Goal: Task Accomplishment & Management: Use online tool/utility

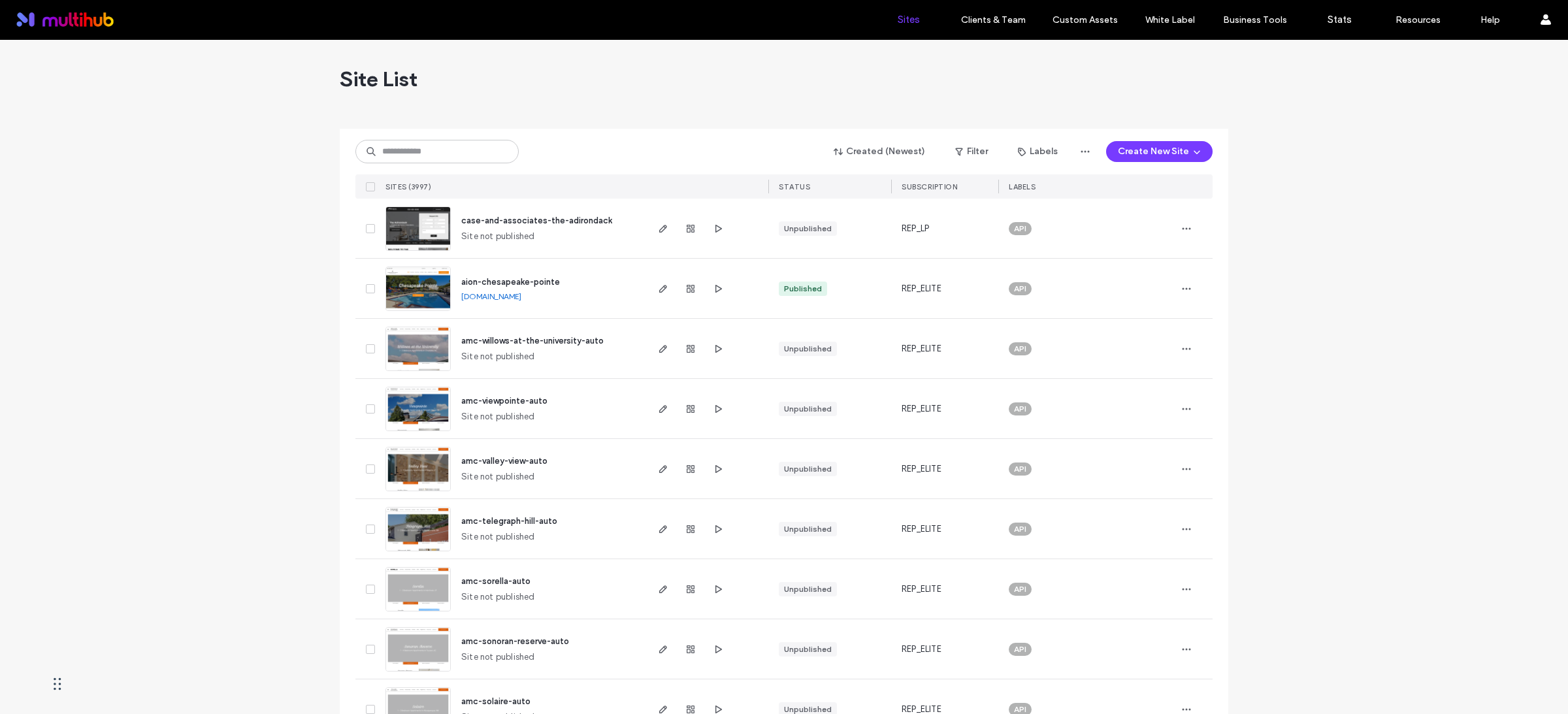
click at [446, 151] on input at bounding box center [436, 152] width 164 height 24
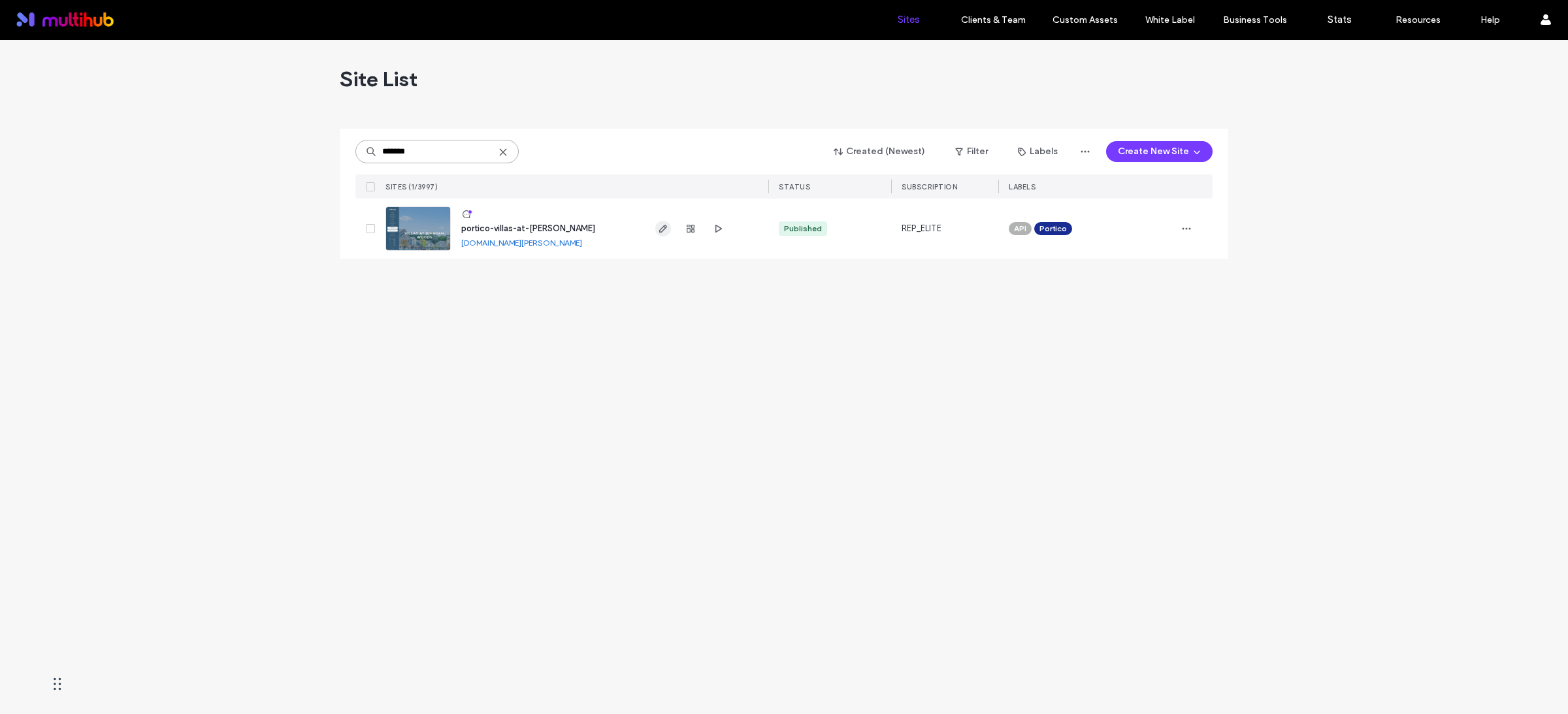
type input "*******"
click at [661, 233] on icon "button" at bounding box center [662, 228] width 10 height 10
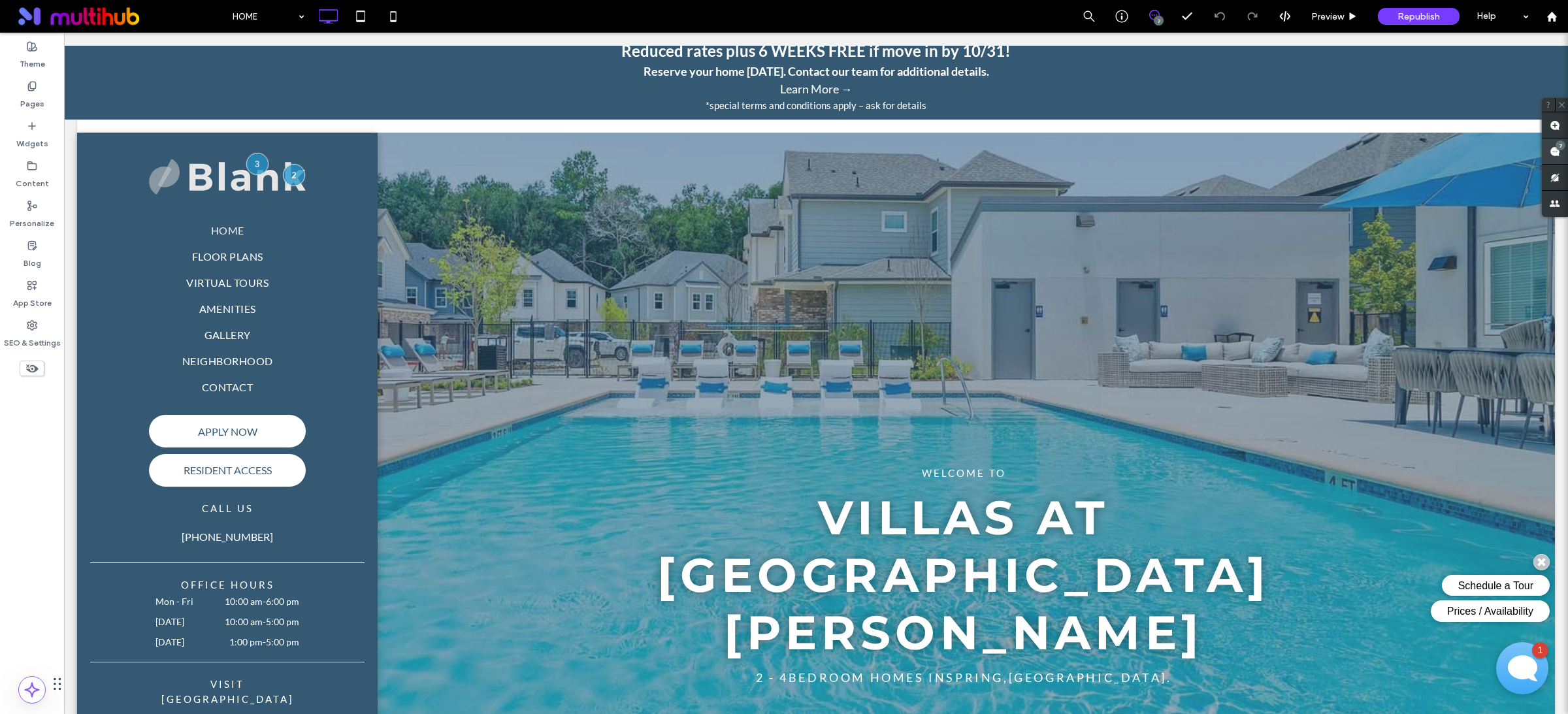
click at [1559, 154] on use at bounding box center [1554, 152] width 10 height 10
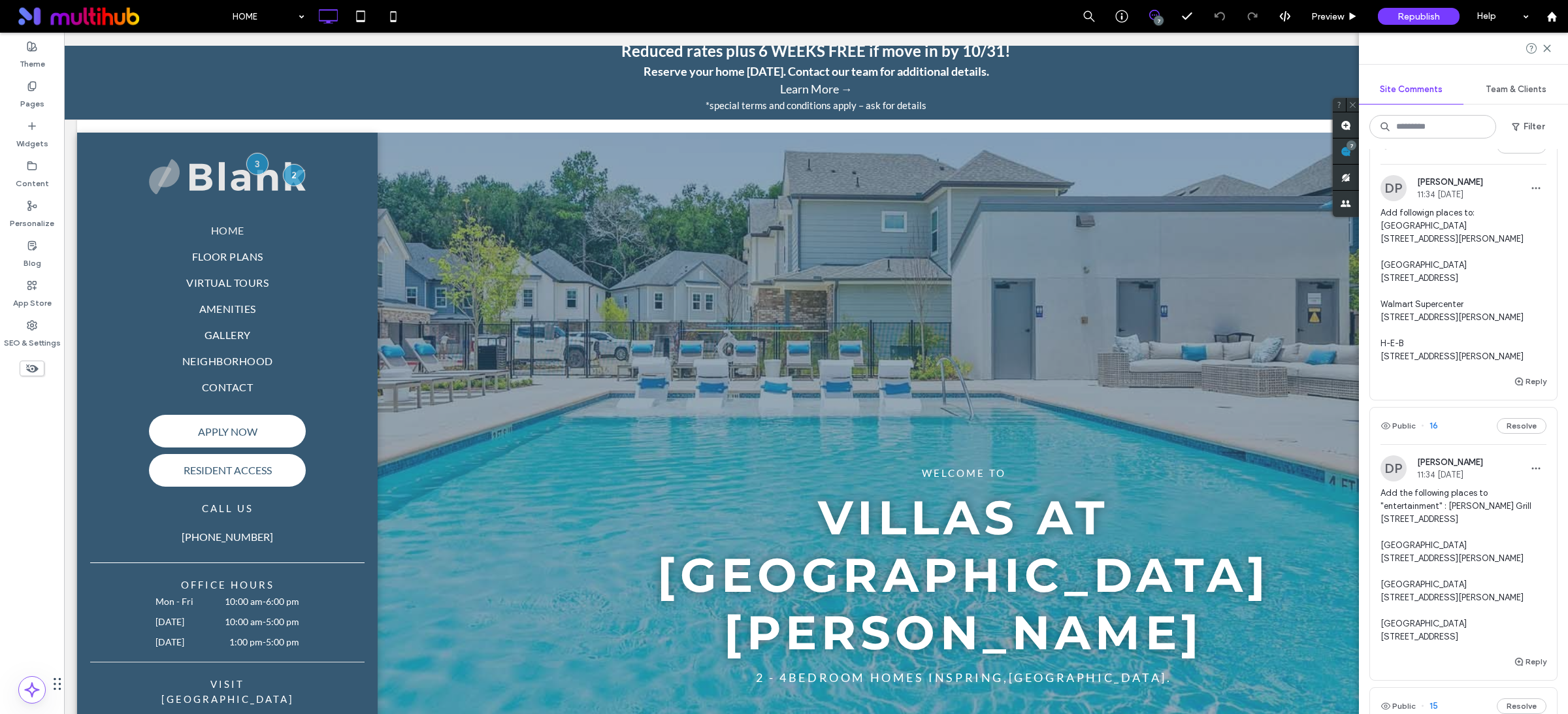
scroll to position [322, 0]
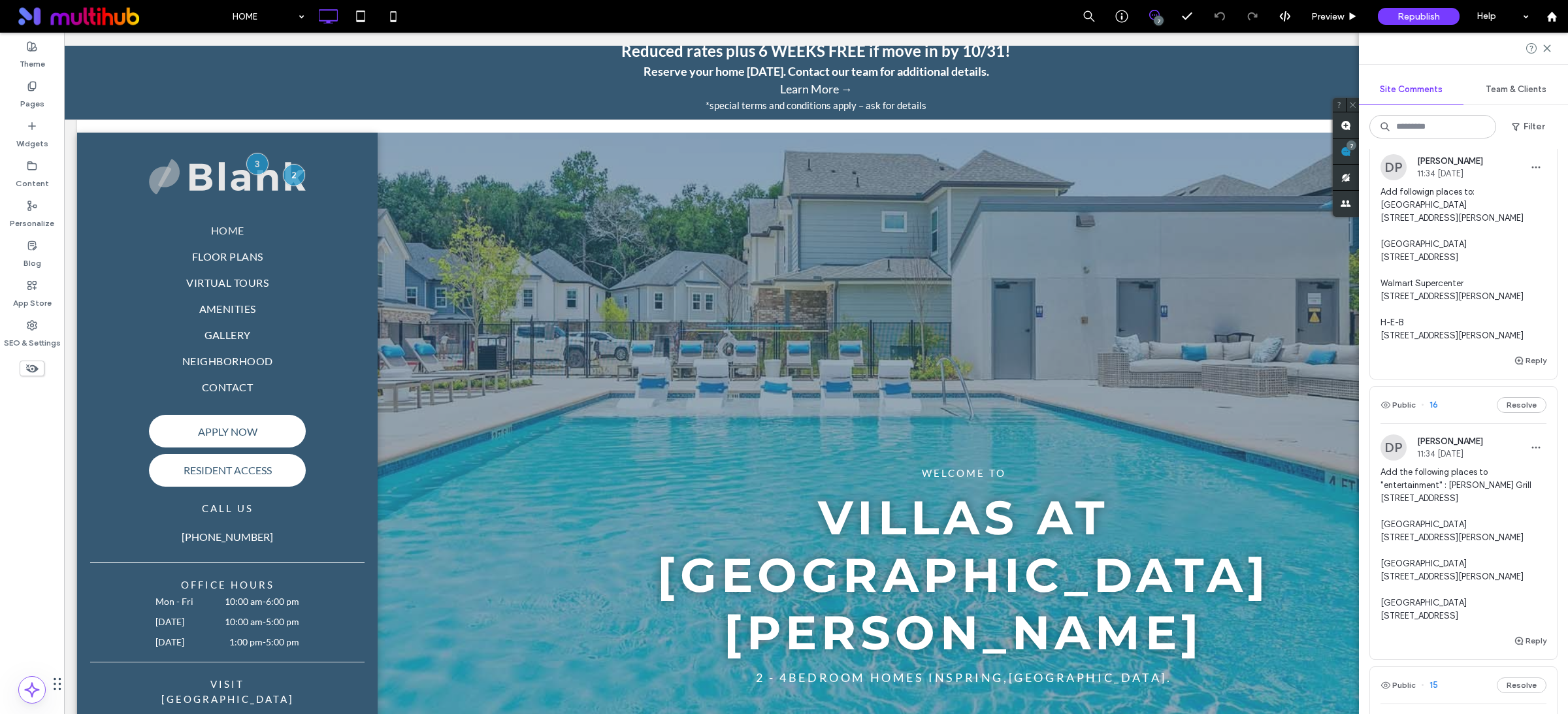
click at [1493, 330] on span "Add followign places to: Kroger Marketplace 3731 Riley Fuzzel Road Spring, TX 7…" at bounding box center [1462, 264] width 166 height 157
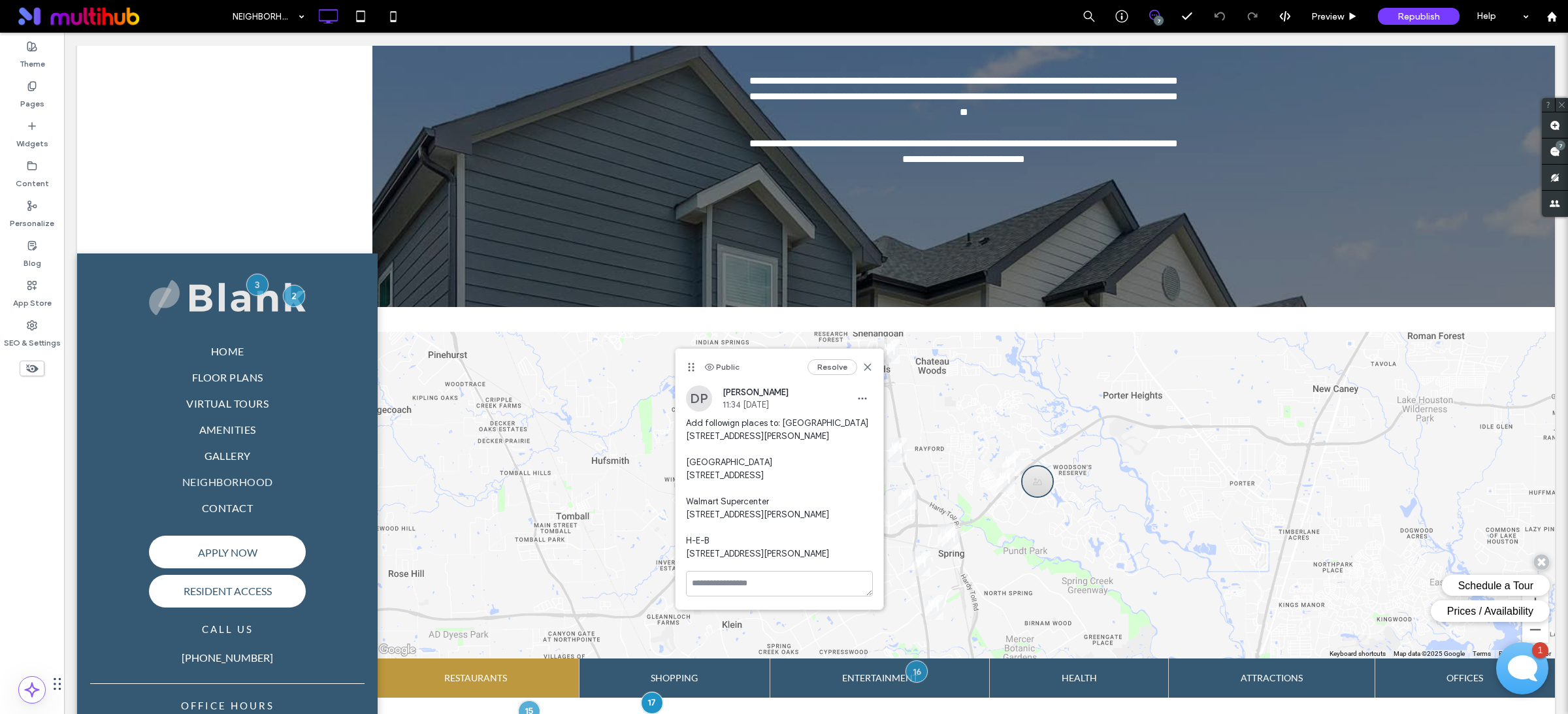
drag, startPoint x: 770, startPoint y: 590, endPoint x: 684, endPoint y: 580, distance: 86.6
click at [684, 571] on div "DP Danielle Patino 11:34 Oct 13 2025 Add followign places to: Kroger Marketplac…" at bounding box center [779, 478] width 207 height 186
copy span "3540 Rayford Road Spring, TX 77386"
drag, startPoint x: 770, startPoint y: 454, endPoint x: 782, endPoint y: 429, distance: 27.7
click at [782, 429] on span "Add followign places to: Kroger Marketplace 3731 Riley Fuzzel Road Spring, TX 7…" at bounding box center [779, 489] width 186 height 144
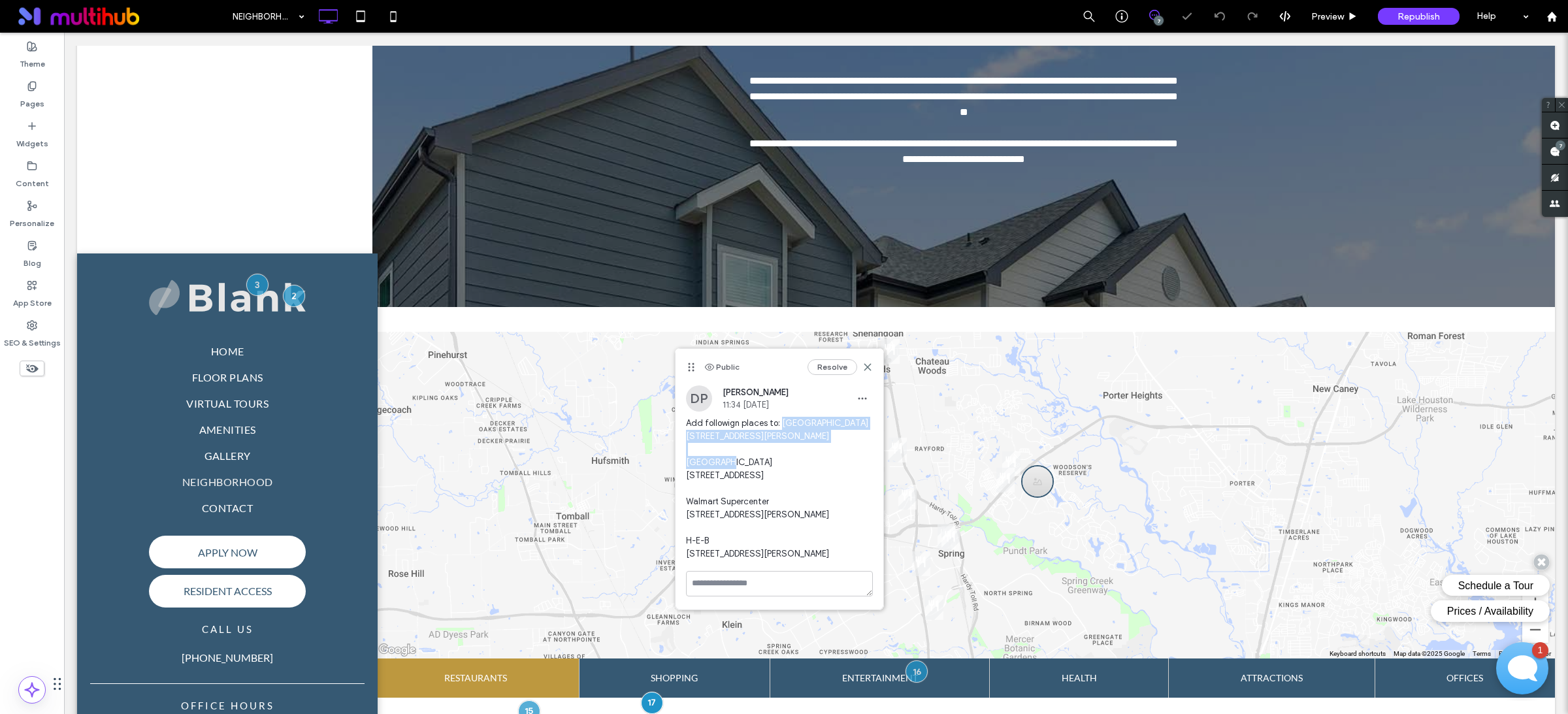
copy span "Kroger Marketplace 3731 Riley Fuzzel Road Spring, TX 77386"
click at [855, 430] on span "Add followign places to: Kroger Marketplace 3731 Riley Fuzzel Road Spring, TX 7…" at bounding box center [779, 489] width 186 height 144
drag, startPoint x: 856, startPoint y: 425, endPoint x: 783, endPoint y: 425, distance: 73.0
click at [783, 425] on span "Add followign places to: Kroger Marketplace 3731 Riley Fuzzel Road Spring, TX 7…" at bounding box center [779, 489] width 186 height 144
copy span "Kroger Marketplace"
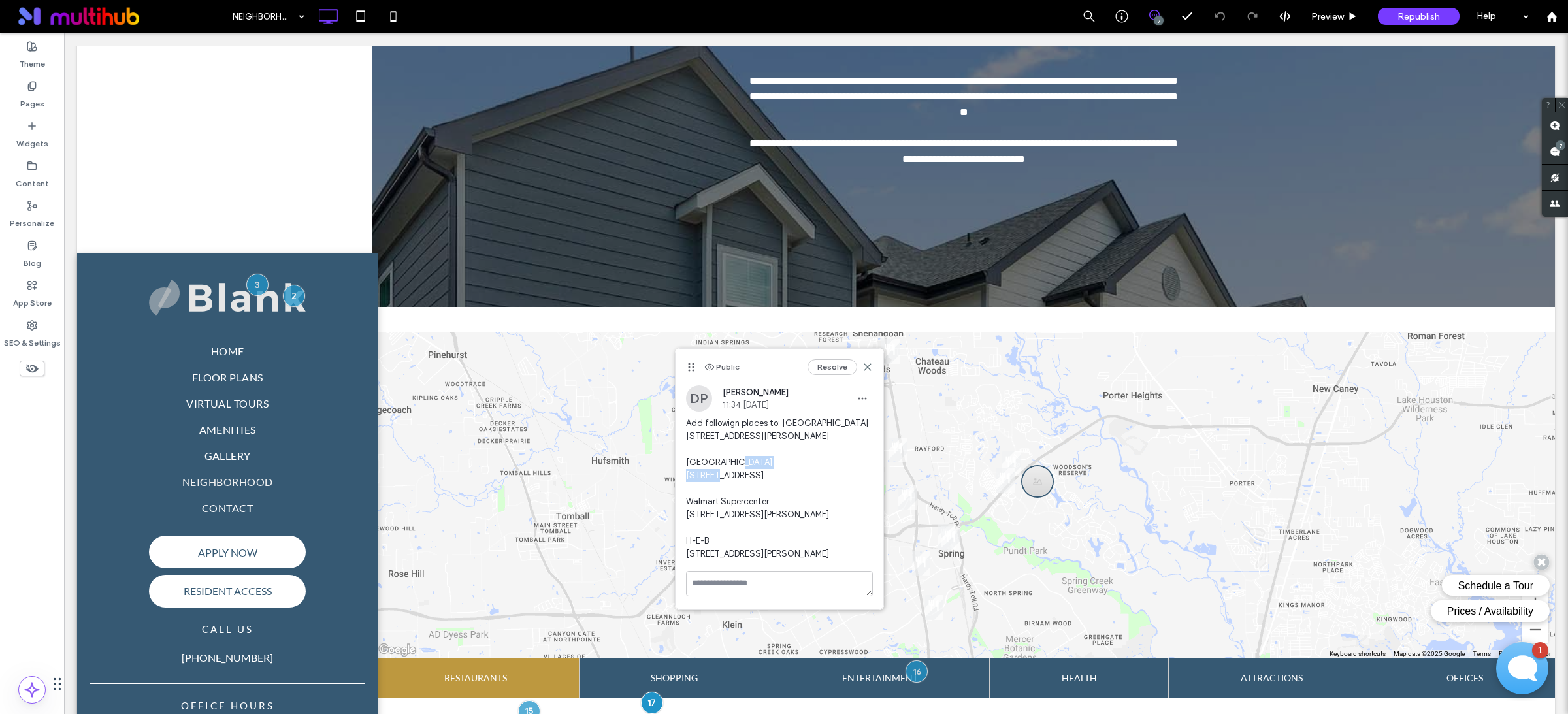
drag, startPoint x: 749, startPoint y: 475, endPoint x: 684, endPoint y: 475, distance: 65.0
click at [686, 475] on span "Add followign places to: Kroger Marketplace 3731 Riley Fuzzel Road Spring, TX 7…" at bounding box center [779, 489] width 186 height 144
copy span "Woodlands Mall"
drag, startPoint x: 775, startPoint y: 528, endPoint x: 678, endPoint y: 531, distance: 97.0
click at [678, 531] on div "DP Danielle Patino 11:34 Oct 13 2025 Add followign places to: Kroger Marketplac…" at bounding box center [779, 478] width 207 height 186
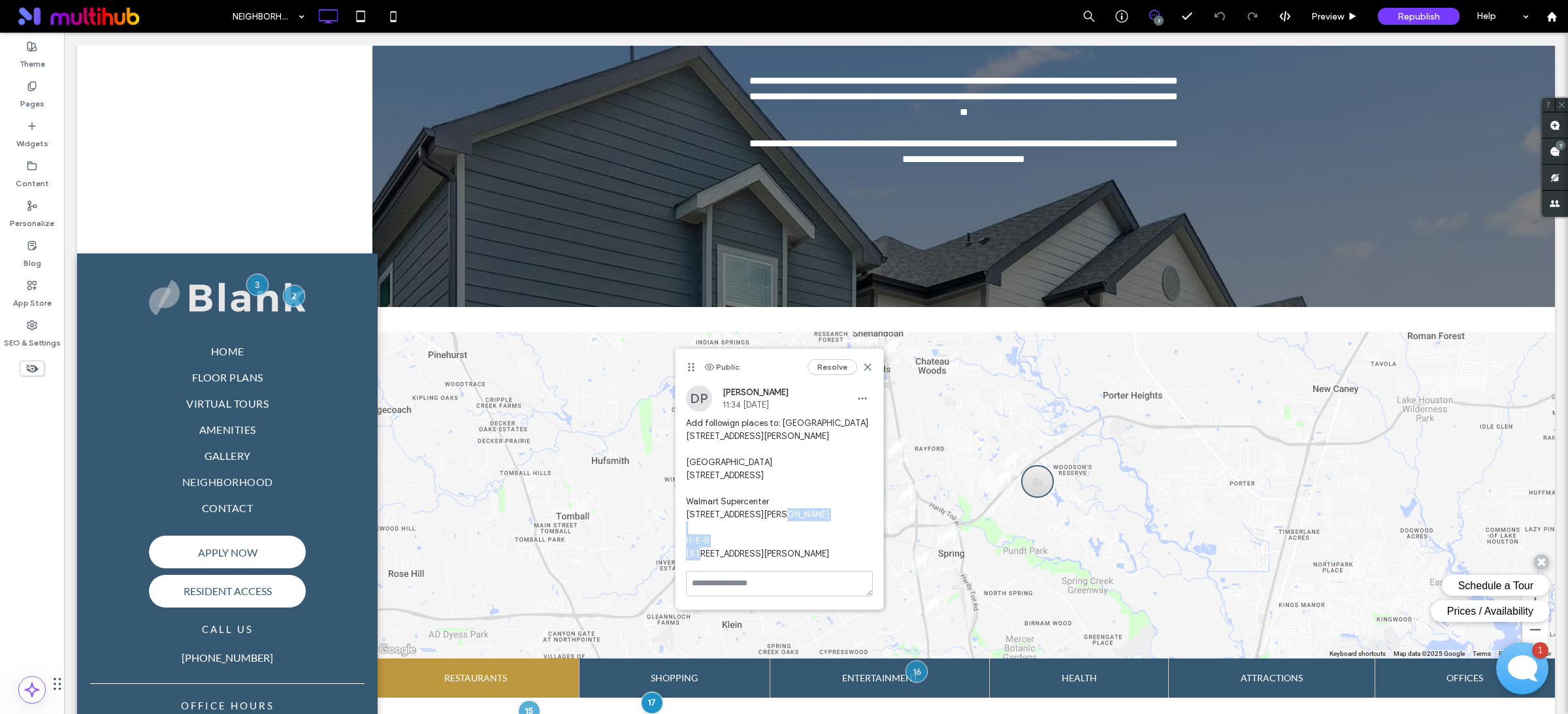
copy span "Walmart Supercenter"
drag, startPoint x: 775, startPoint y: 593, endPoint x: 673, endPoint y: 561, distance: 106.9
click at [674, 561] on span at bounding box center [962, 615] width 1182 height 564
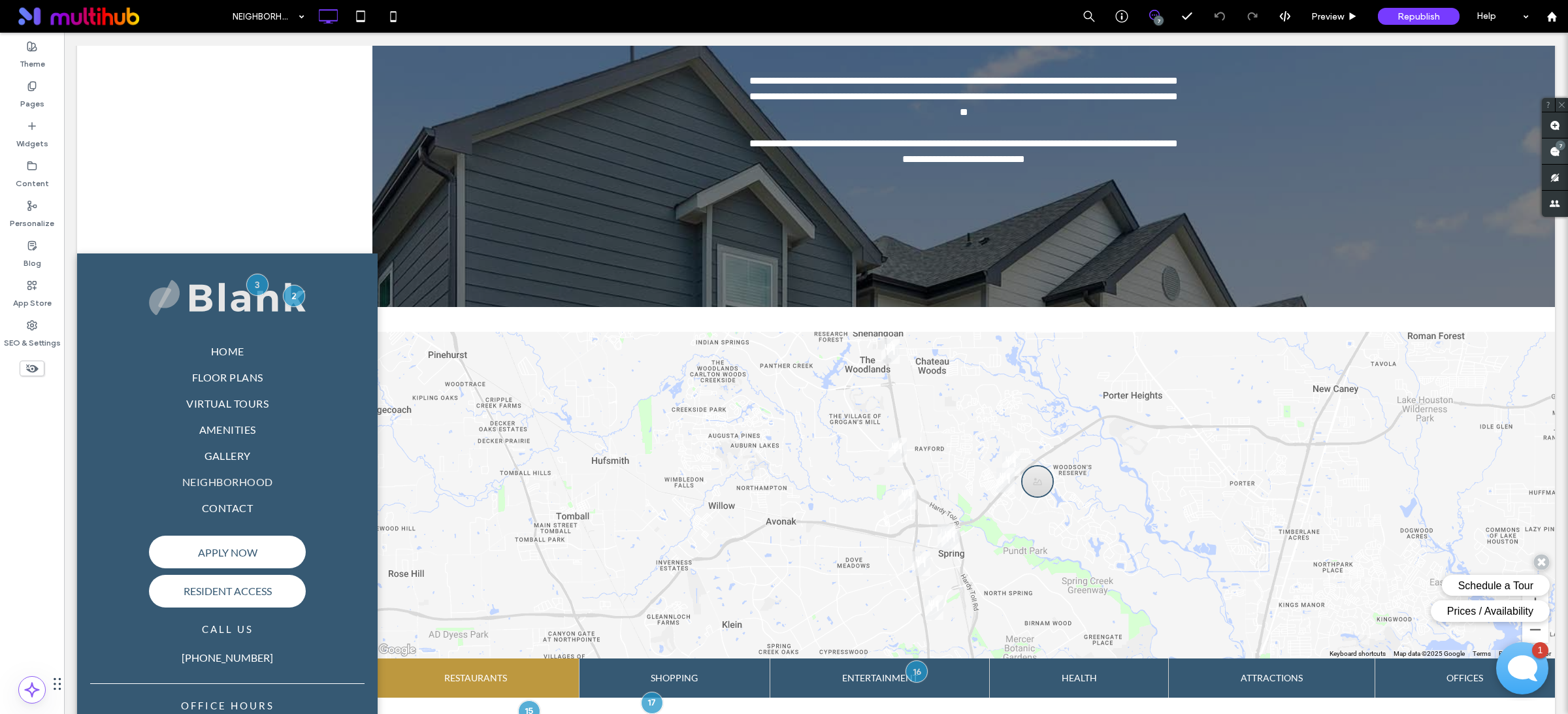
click at [1555, 159] on span at bounding box center [1555, 151] width 26 height 26
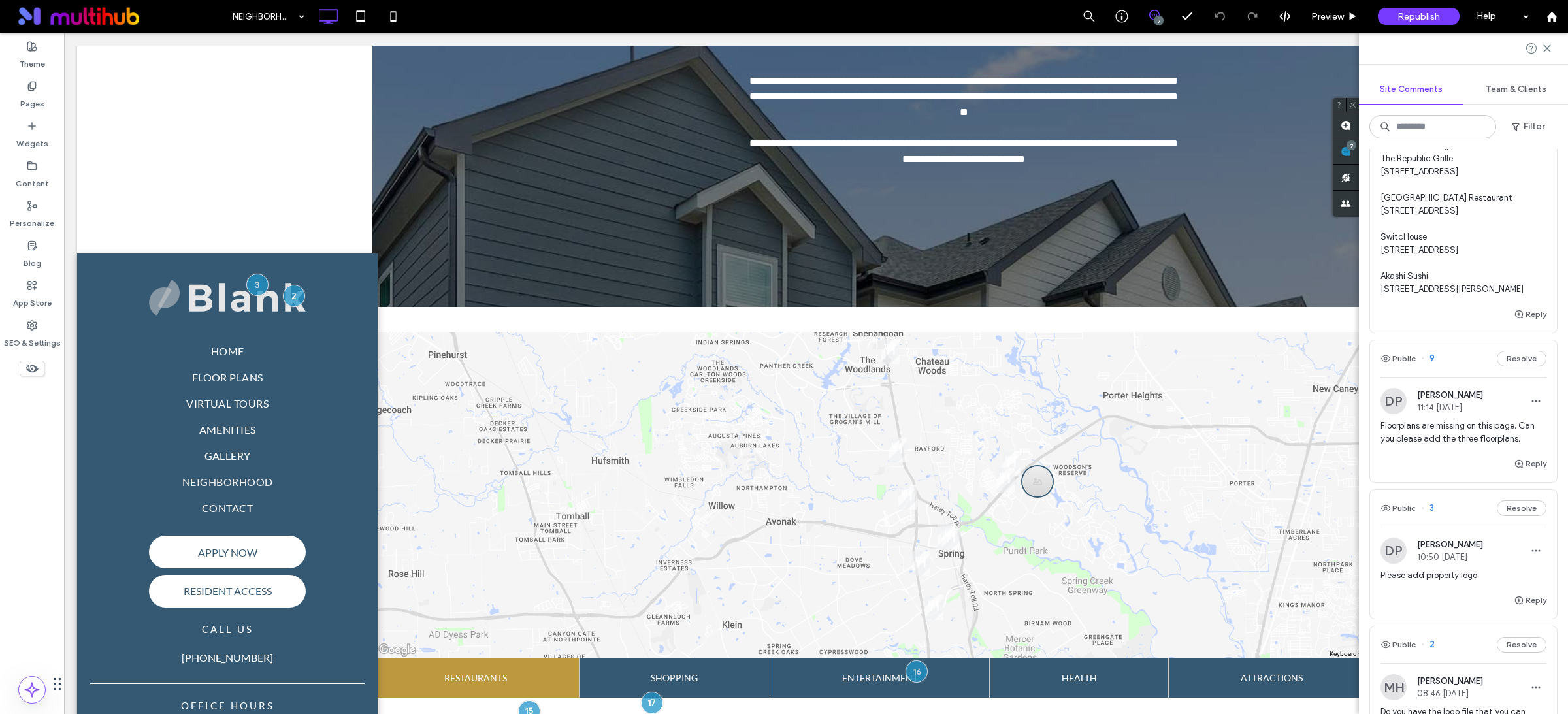
scroll to position [919, 0]
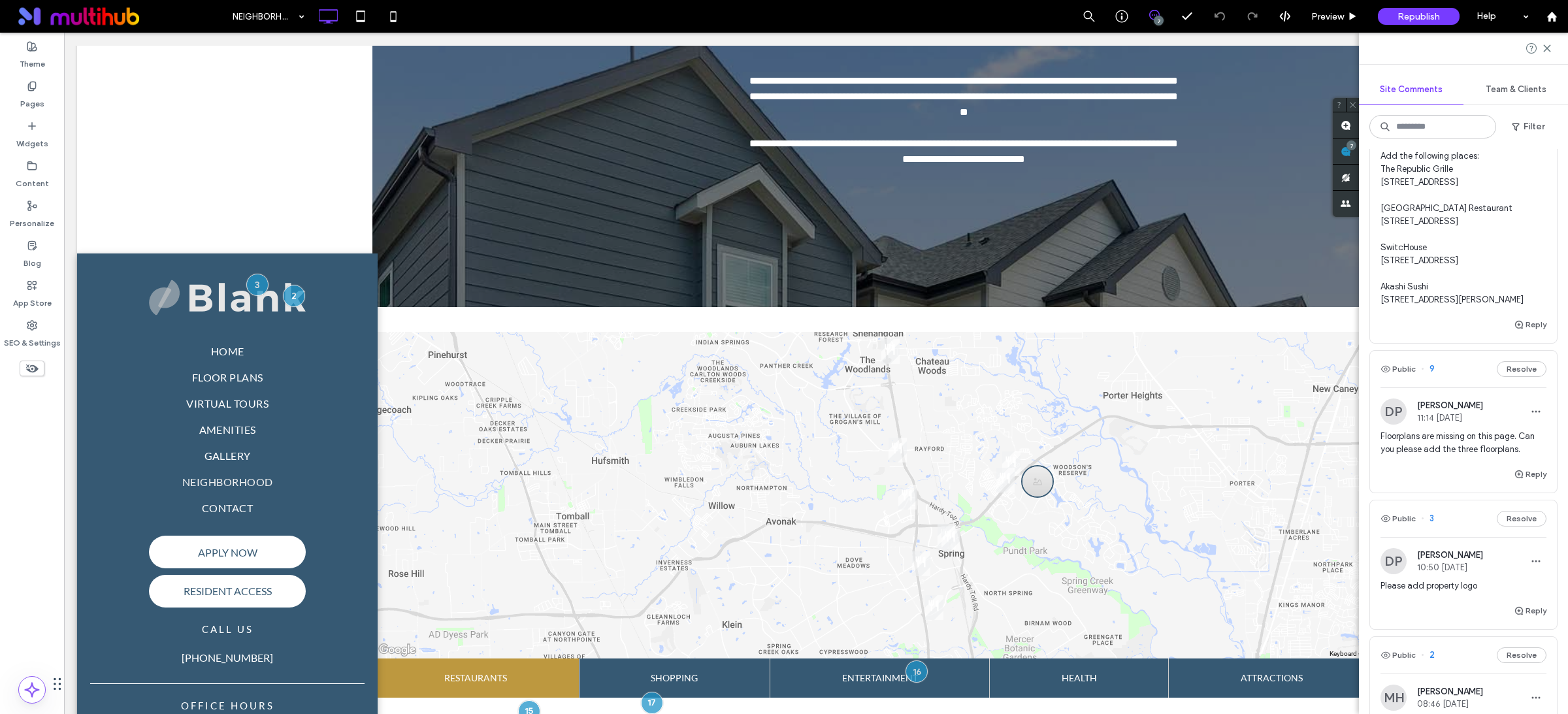
click at [1456, 142] on span "11:34 Oct 13 2025" at bounding box center [1450, 137] width 66 height 9
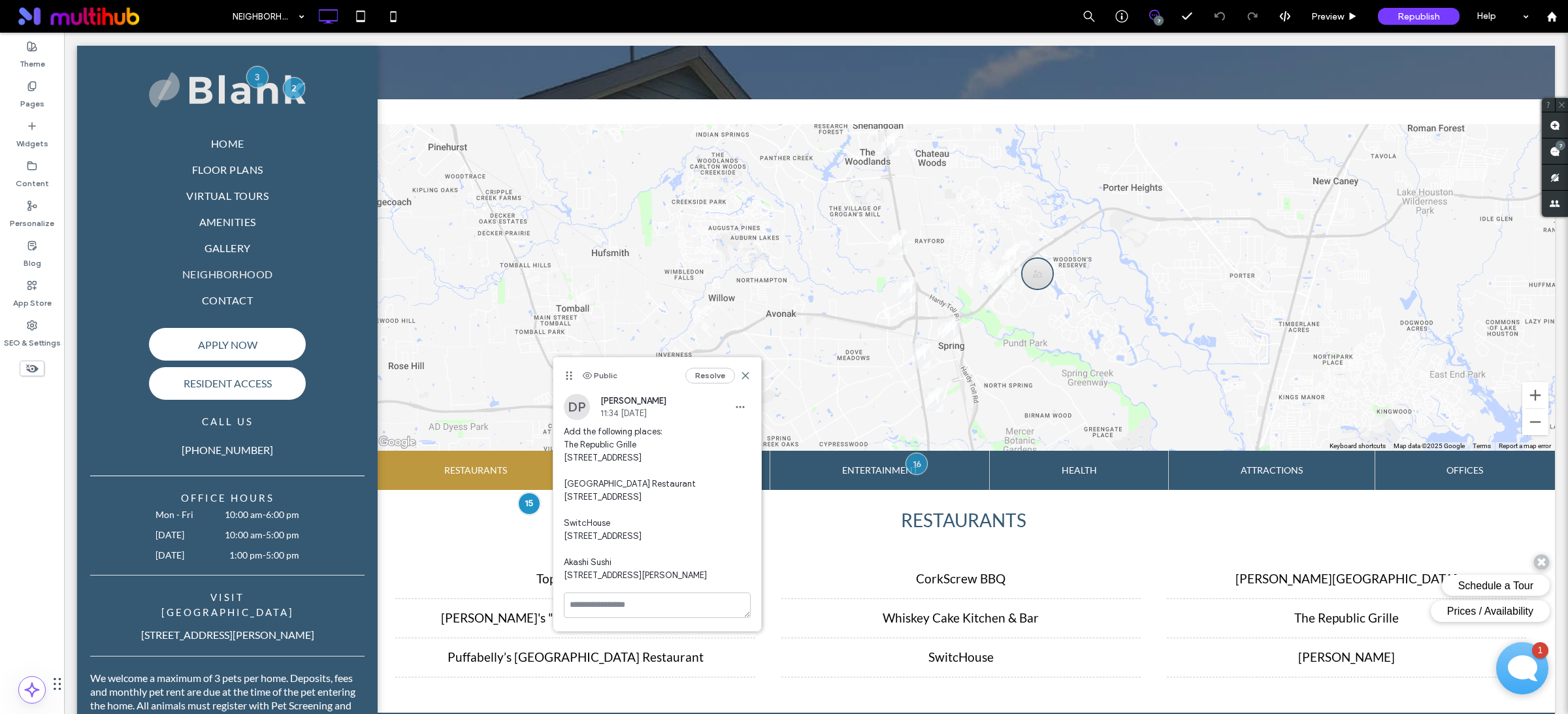
scroll to position [0, 0]
click at [1547, 153] on span at bounding box center [1555, 151] width 26 height 26
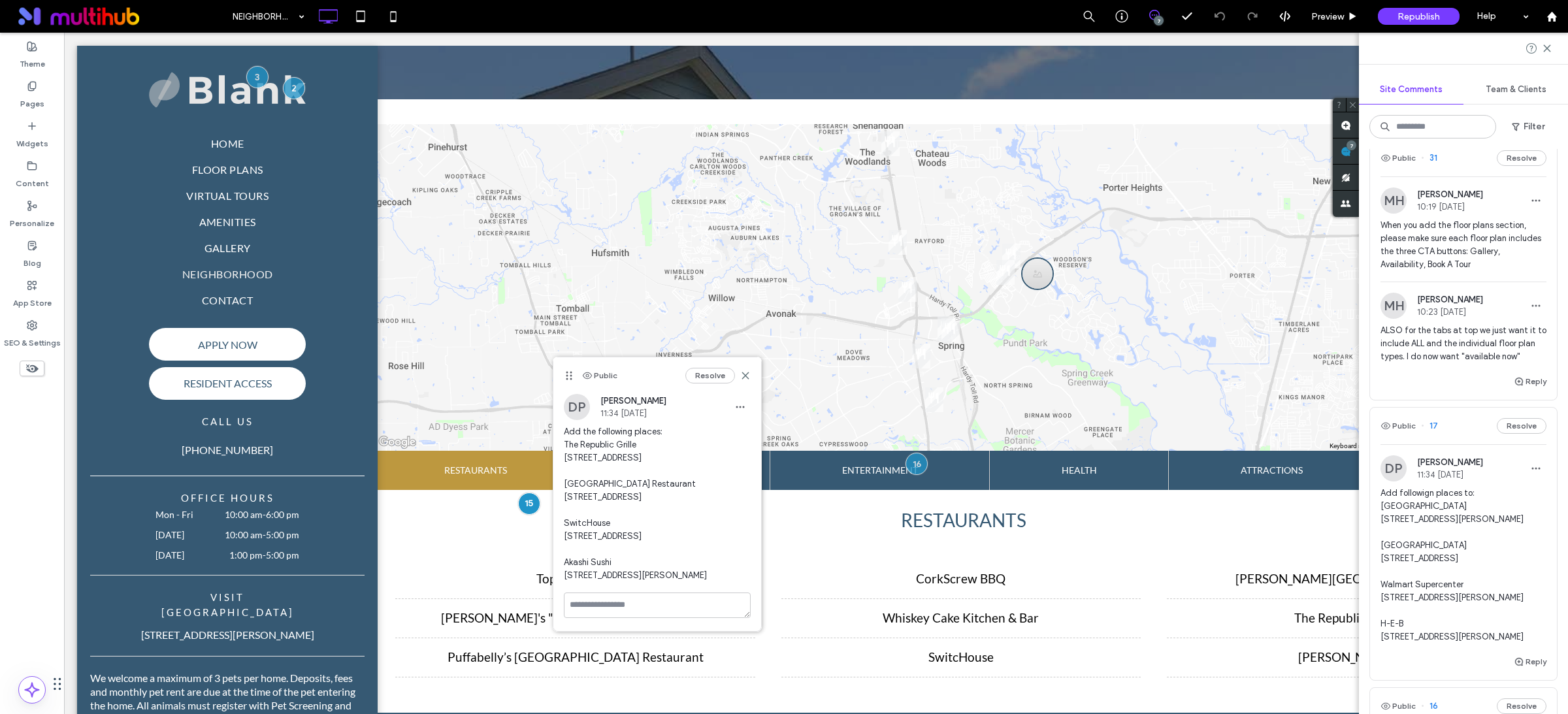
scroll to position [41, 0]
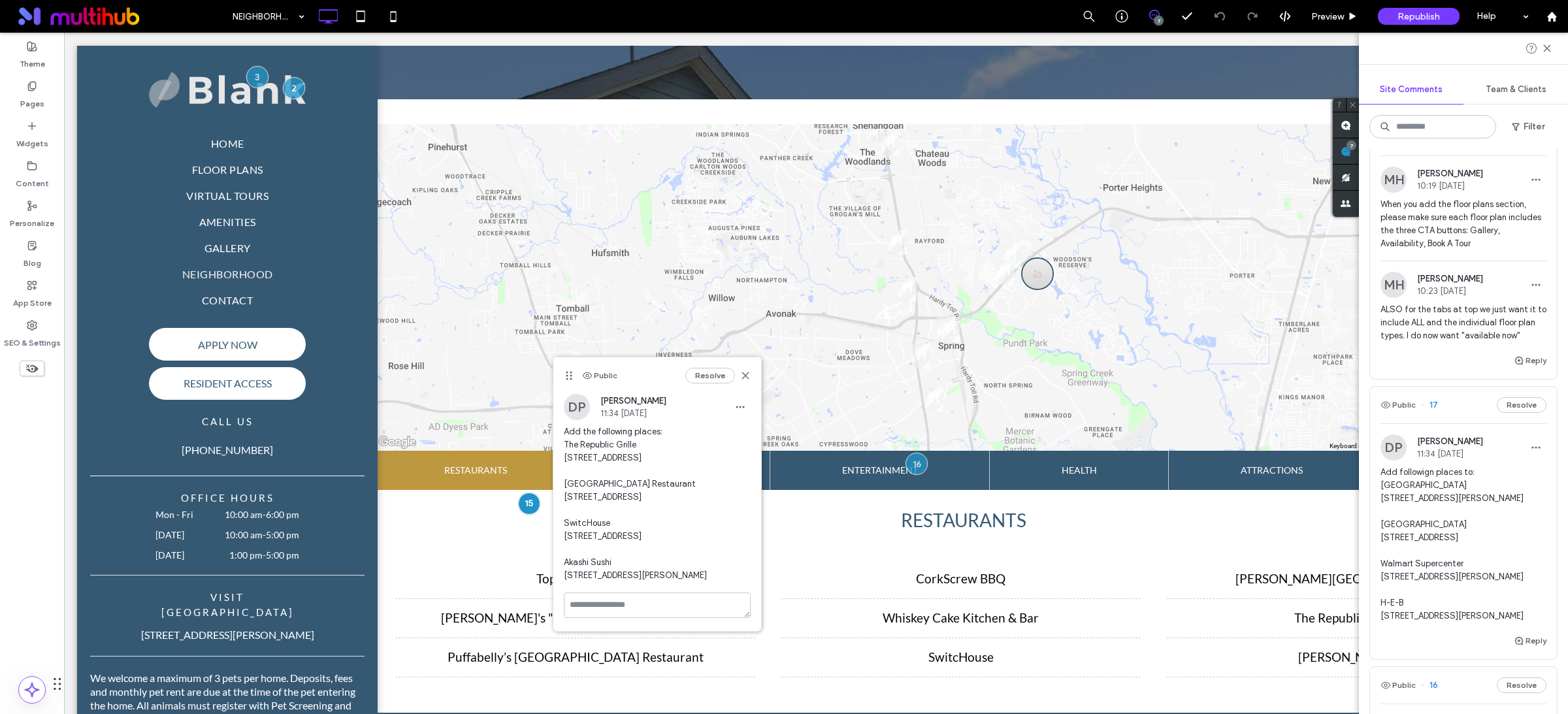
click at [1475, 550] on span "Add followign places to: Kroger Marketplace 3731 Riley Fuzzel Road Spring, TX 7…" at bounding box center [1462, 544] width 166 height 157
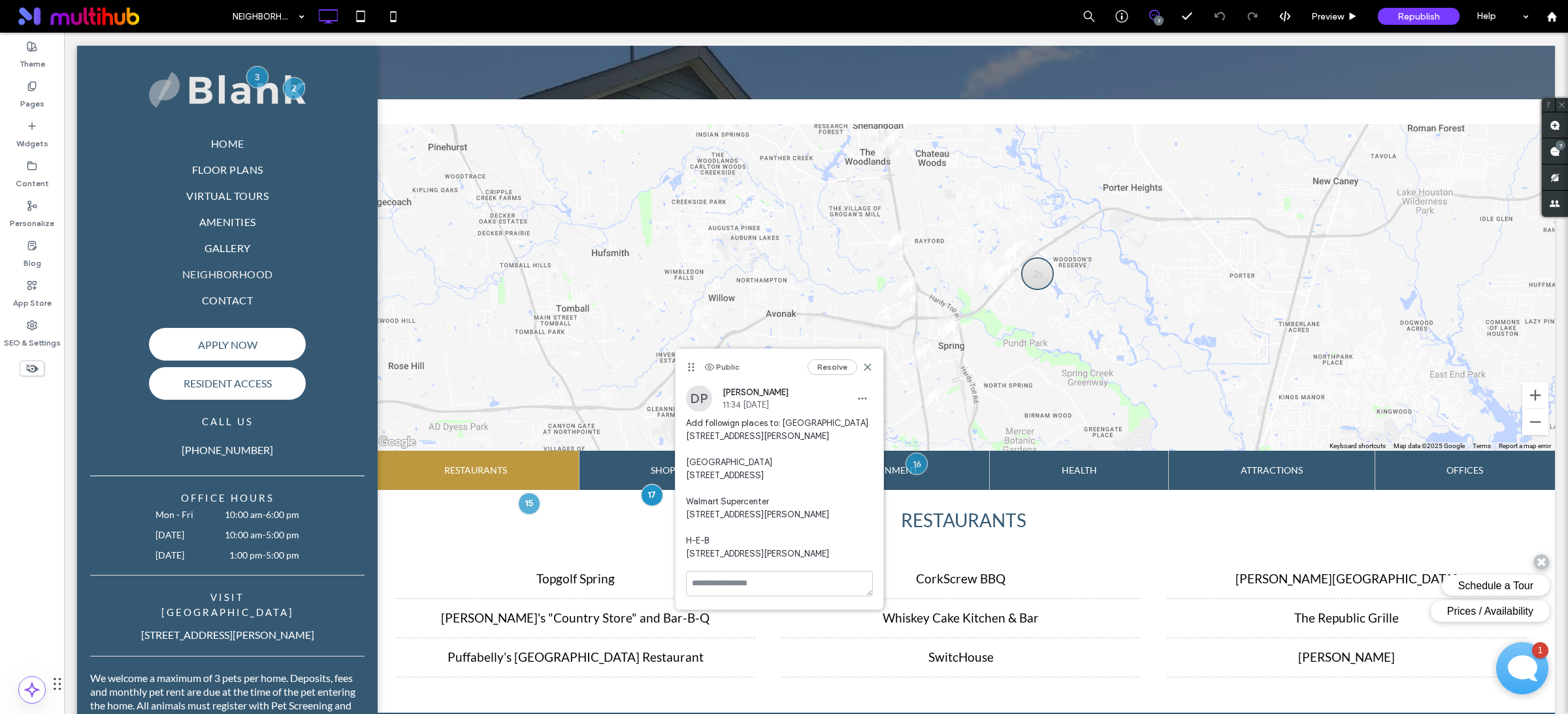
scroll to position [20, 0]
drag, startPoint x: 750, startPoint y: 455, endPoint x: 687, endPoint y: 455, distance: 63.0
click at [687, 455] on span "Add followign places to: Kroger Marketplace 3731 Riley Fuzzel Road Spring, TX 7…" at bounding box center [779, 489] width 186 height 144
copy span "Woodlands Mall"
drag, startPoint x: 772, startPoint y: 508, endPoint x: 688, endPoint y: 511, distance: 84.1
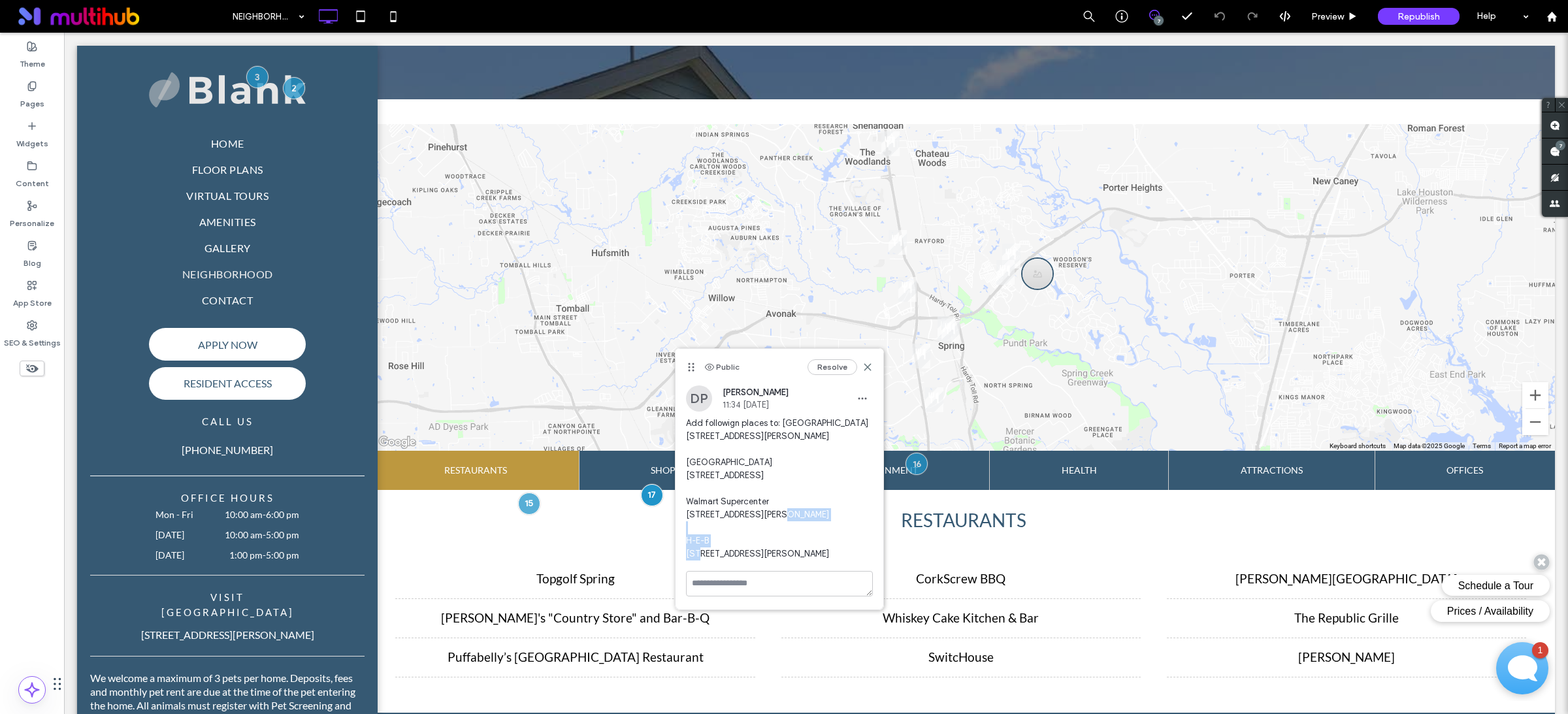
click at [688, 511] on span "Add followign places to: Kroger Marketplace 3731 Riley Fuzzel Road Spring, TX 7…" at bounding box center [779, 489] width 186 height 144
copy span "Walmart Supercenter"
click at [718, 556] on span "Add followign places to: Kroger Marketplace 3731 Riley Fuzzel Road Spring, TX 7…" at bounding box center [779, 489] width 186 height 144
drag, startPoint x: 715, startPoint y: 559, endPoint x: 687, endPoint y: 561, distance: 28.1
click at [687, 561] on span "Add followign places to: Kroger Marketplace 3731 Riley Fuzzel Road Spring, TX 7…" at bounding box center [779, 489] width 186 height 144
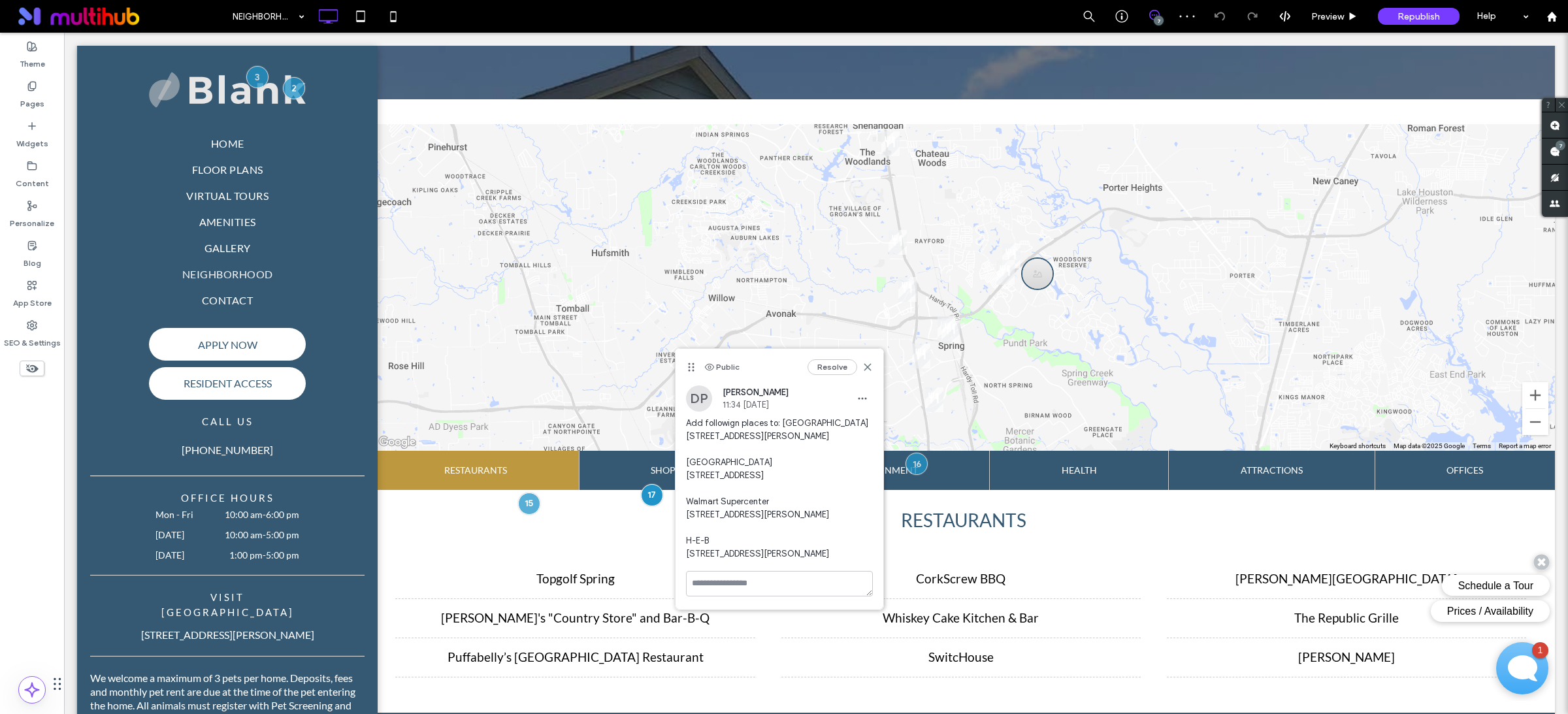
copy span "H-E-B"
drag, startPoint x: 761, startPoint y: 429, endPoint x: 686, endPoint y: 421, distance: 75.4
click at [686, 421] on span "Add followign places to: Kroger Marketplace 3731 Riley Fuzzel Road Spring, TX 7…" at bounding box center [779, 489] width 186 height 144
copy span "3731 Riley Fuzzel Road Spring, TX 77386"
drag, startPoint x: 792, startPoint y: 481, endPoint x: 684, endPoint y: 470, distance: 108.6
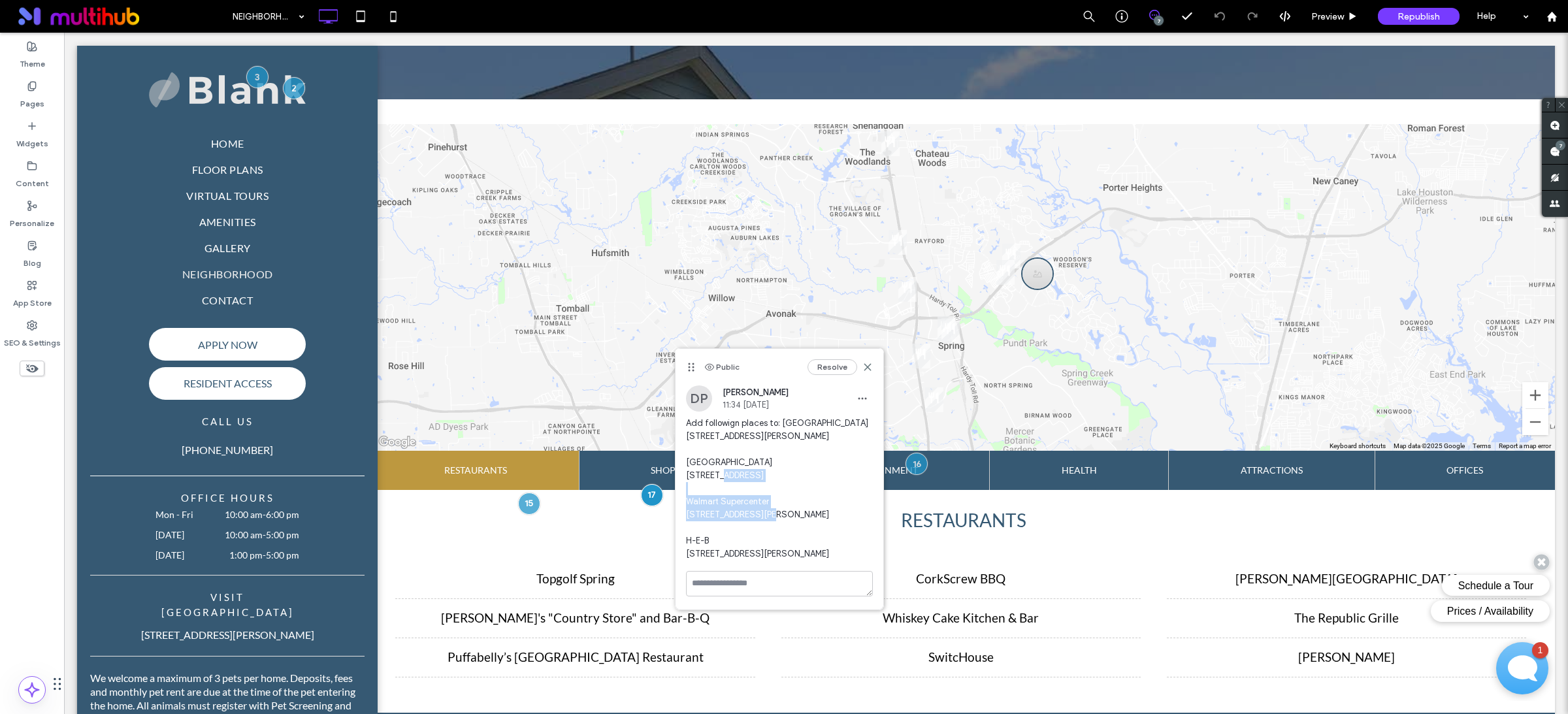
click at [684, 470] on div "DP Danielle Patino 11:34 Oct 13 2025 Add followign places to: Kroger Marketplac…" at bounding box center [779, 478] width 207 height 186
copy span "1201 Lake Woodlands Drive The Woodlands, TX 77380"
click at [762, 537] on span "Add followign places to: Kroger Marketplace 3731 Riley Fuzzel Road Spring, TX 7…" at bounding box center [779, 489] width 186 height 144
drag, startPoint x: 758, startPoint y: 534, endPoint x: 685, endPoint y: 527, distance: 73.3
click at [686, 527] on span "Add followign places to: Kroger Marketplace 3731 Riley Fuzzel Road Spring, TX 7…" at bounding box center [779, 489] width 186 height 144
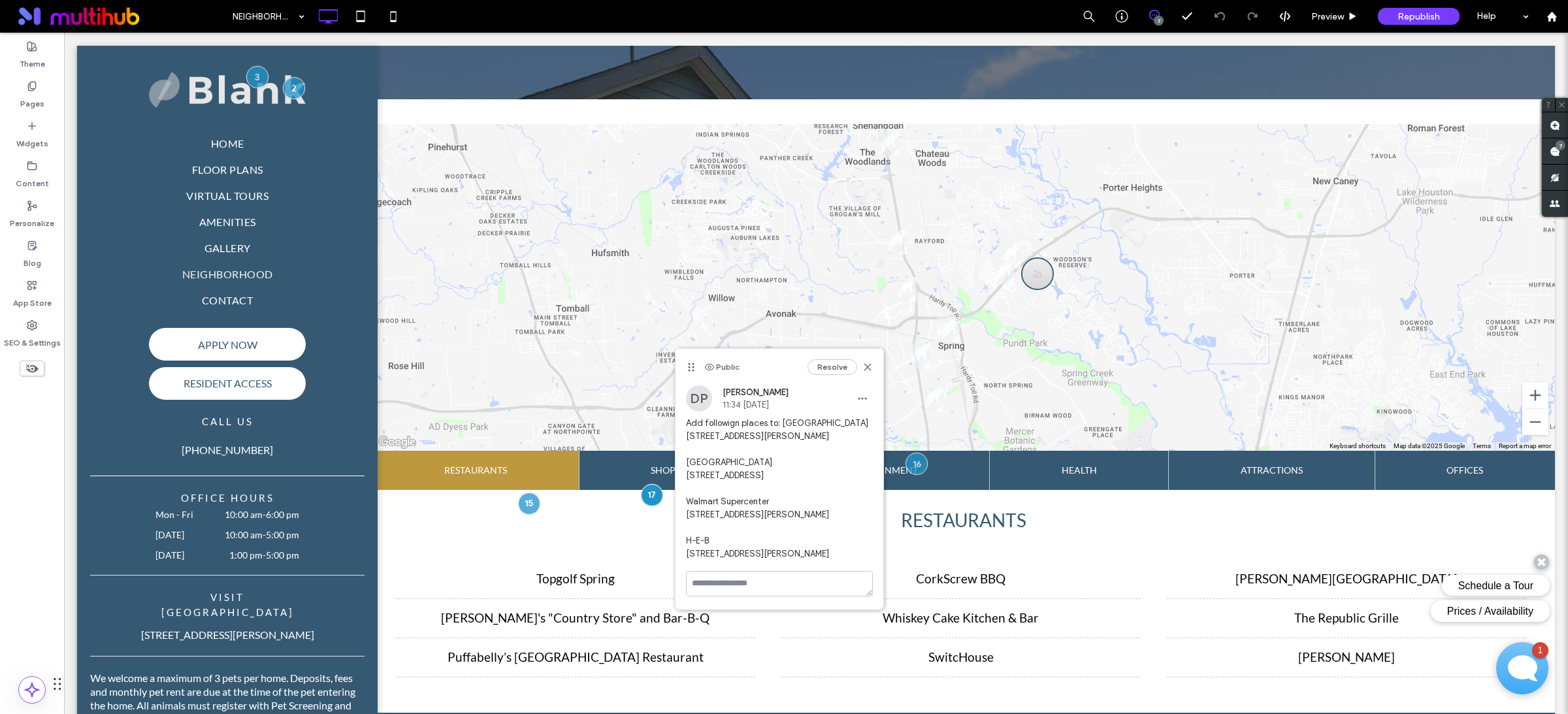
drag, startPoint x: 758, startPoint y: 585, endPoint x: 684, endPoint y: 575, distance: 74.7
click at [684, 571] on div "DP Danielle Patino 11:34 Oct 13 2025 Add followign places to: Kroger Marketplac…" at bounding box center [779, 478] width 207 height 186
click at [1555, 153] on use at bounding box center [1554, 152] width 10 height 10
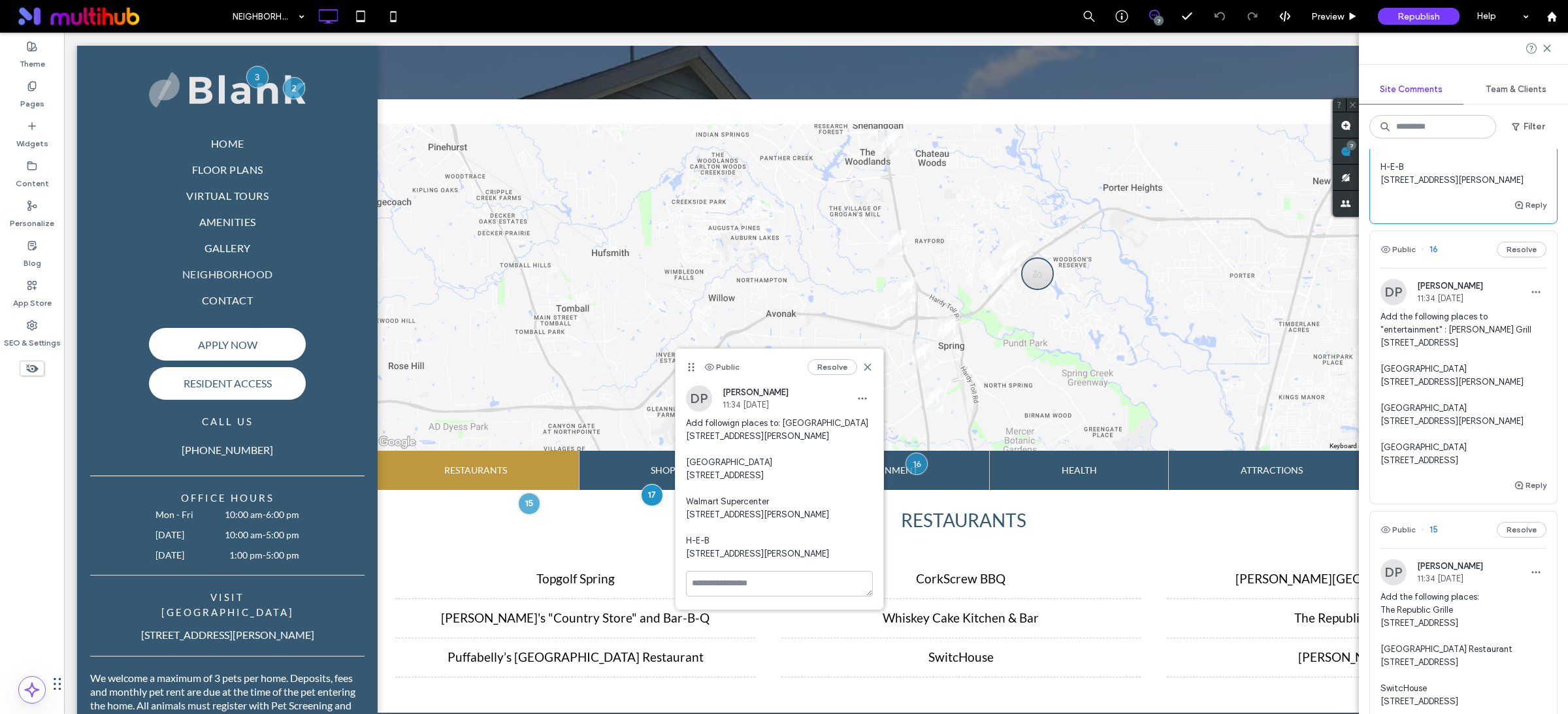
scroll to position [537, 0]
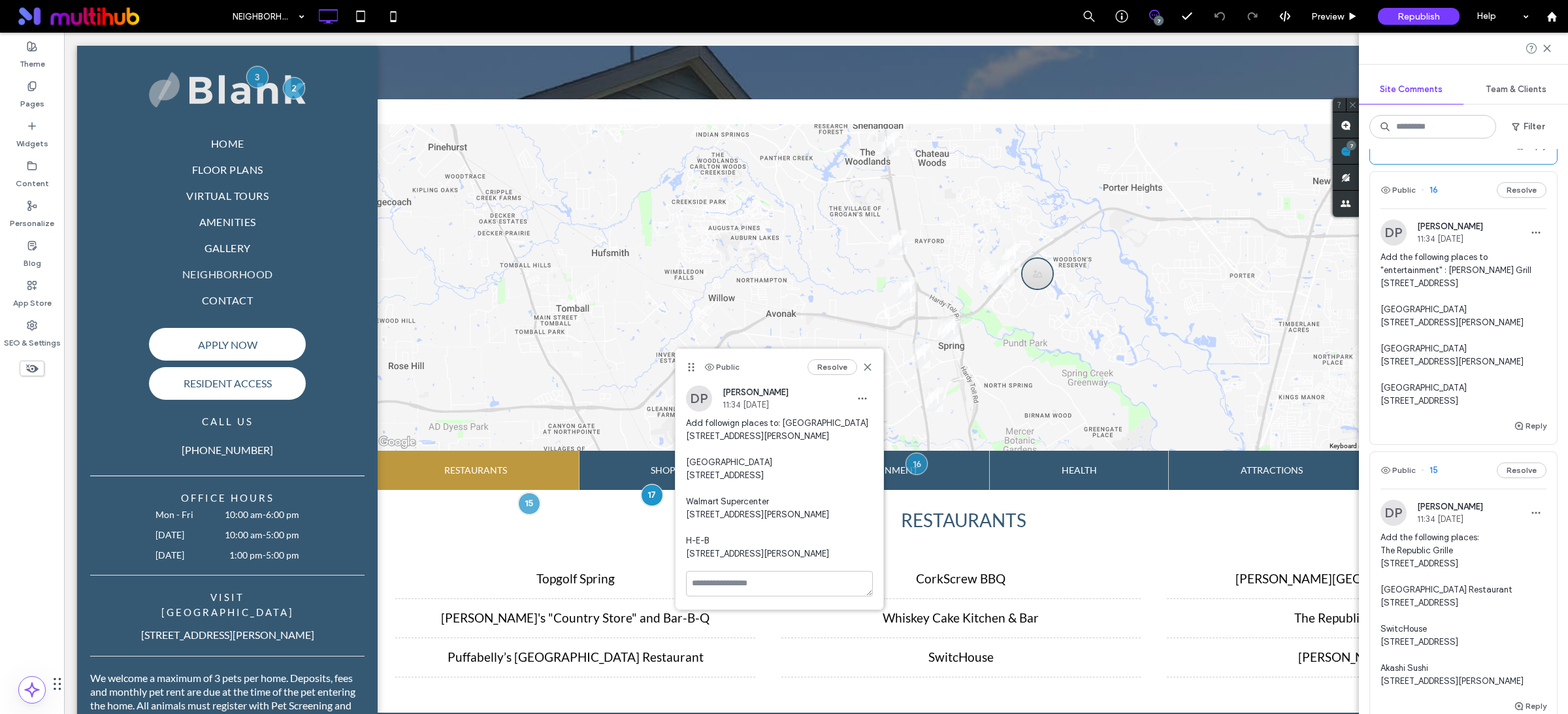
click at [1429, 408] on span "Add the following places to "entertainment" : Star Cinema Grill 1495 Lake Plaza…" at bounding box center [1462, 330] width 166 height 157
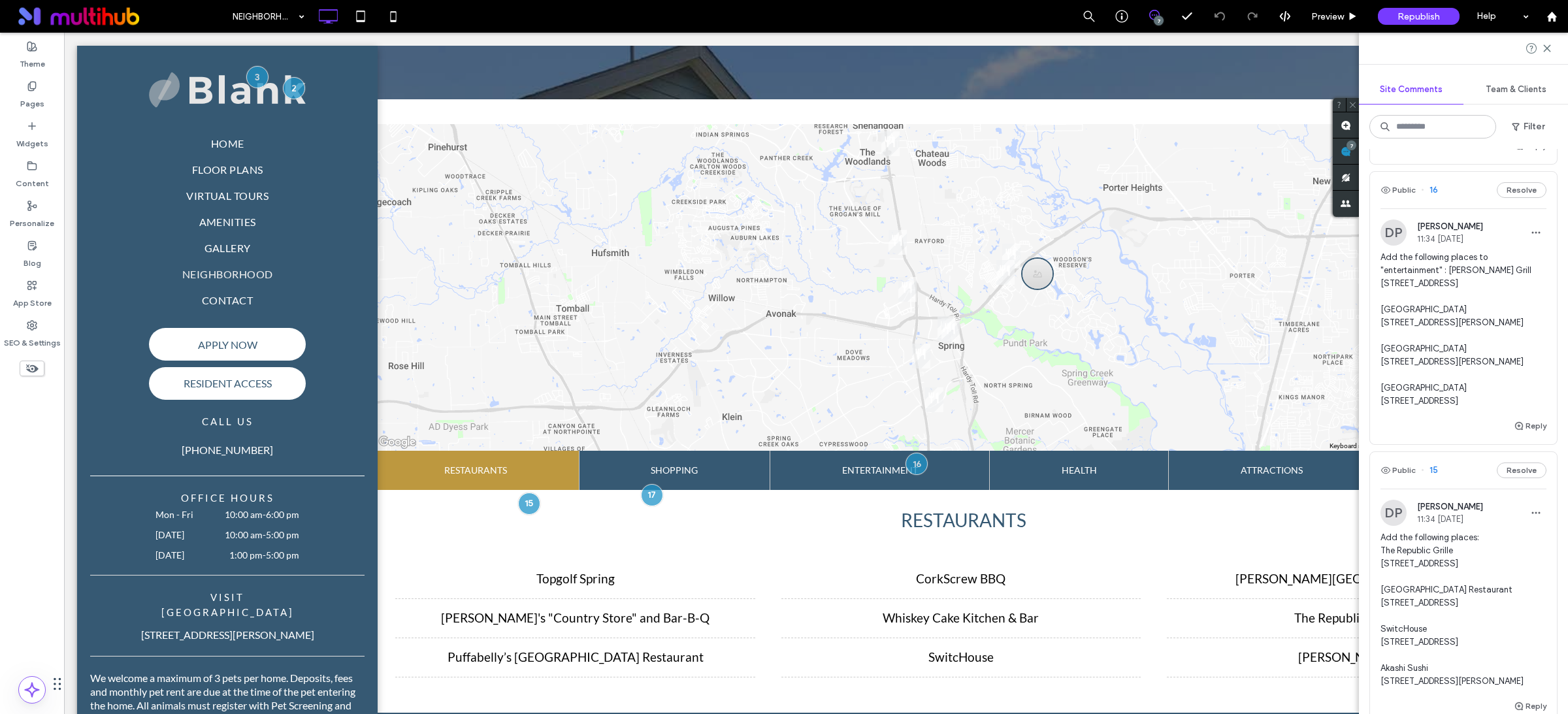
scroll to position [0, 0]
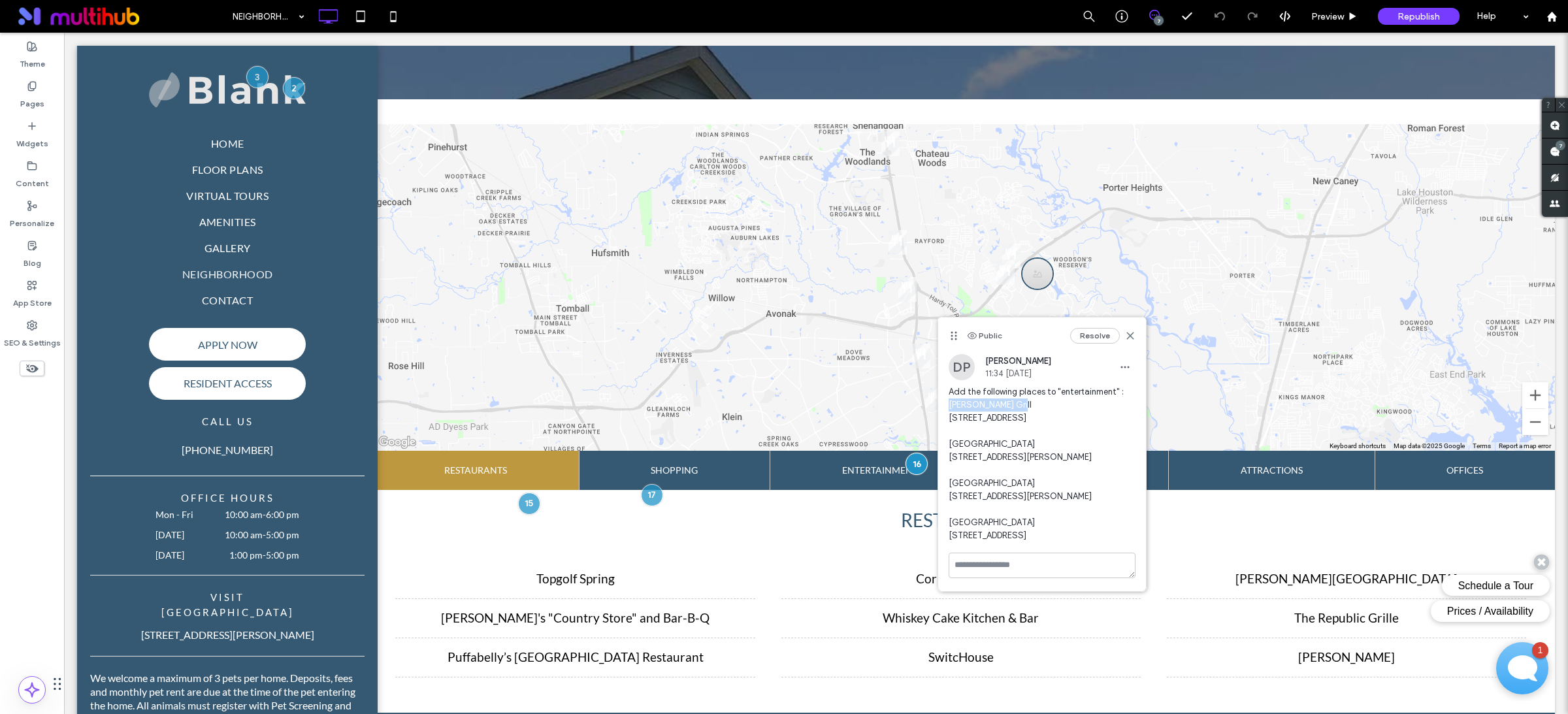
drag, startPoint x: 1017, startPoint y: 406, endPoint x: 949, endPoint y: 408, distance: 68.0
click at [949, 408] on span "Add the following places to "entertainment" : Star Cinema Grill 1495 Lake Plaza…" at bounding box center [1041, 464] width 186 height 157
drag, startPoint x: 1048, startPoint y: 456, endPoint x: 950, endPoint y: 459, distance: 98.0
click at [950, 459] on span "Add the following places to "entertainment" : Star Cinema Grill 1495 Lake Plaza…" at bounding box center [1041, 464] width 186 height 157
drag, startPoint x: 1073, startPoint y: 509, endPoint x: 948, endPoint y: 513, distance: 125.1
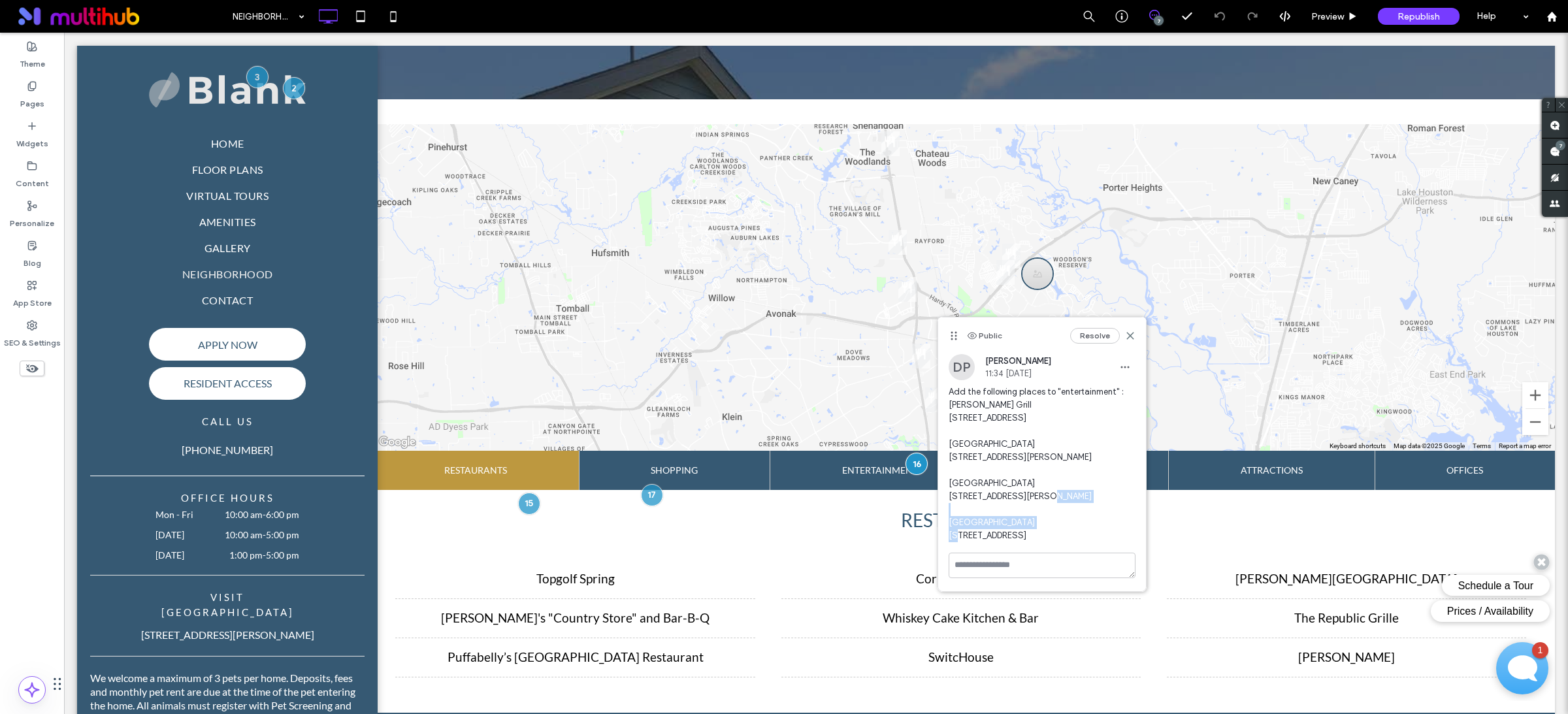
click at [948, 513] on span "Add the following places to "entertainment" : Star Cinema Grill 1495 Lake Plaza…" at bounding box center [1041, 464] width 186 height 157
drag, startPoint x: 1042, startPoint y: 559, endPoint x: 950, endPoint y: 564, distance: 92.1
click at [950, 543] on span "Add the following places to "entertainment" : Star Cinema Grill 1495 Lake Plaza…" at bounding box center [1041, 464] width 186 height 157
drag, startPoint x: 1016, startPoint y: 399, endPoint x: 949, endPoint y: 387, distance: 68.1
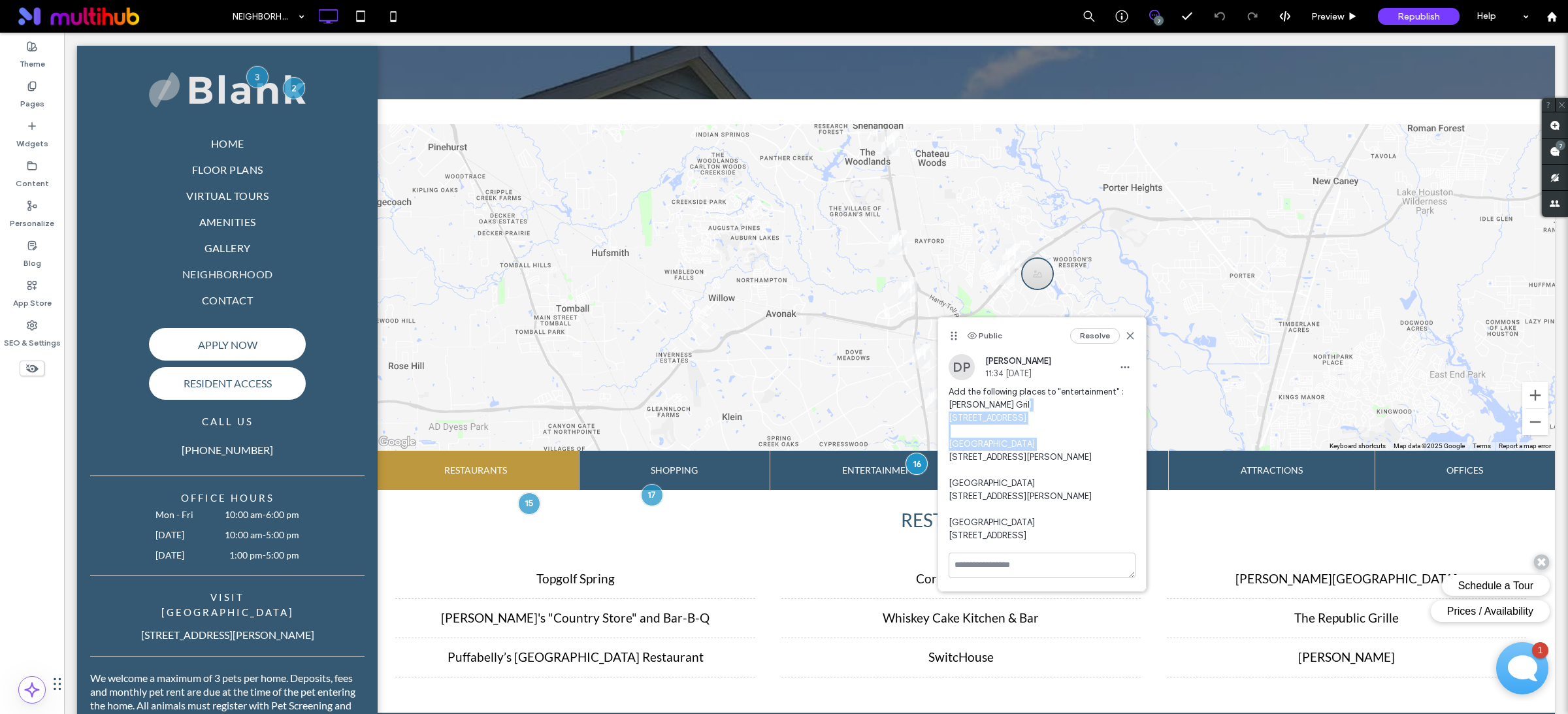
click at [949, 387] on span "Add the following places to "entertainment" : Star Cinema Grill 1495 Lake Plaza…" at bounding box center [1041, 464] width 186 height 157
drag, startPoint x: 1013, startPoint y: 453, endPoint x: 940, endPoint y: 442, distance: 73.8
click at [940, 442] on div "DP Danielle Patino 11:34 Oct 13 2025 Add the following places to "entertainment…" at bounding box center [1041, 454] width 207 height 199
drag, startPoint x: 974, startPoint y: 502, endPoint x: 948, endPoint y: 495, distance: 26.9
click at [948, 495] on span "Add the following places to "entertainment" : Star Cinema Grill 1495 Lake Plaza…" at bounding box center [1041, 464] width 186 height 157
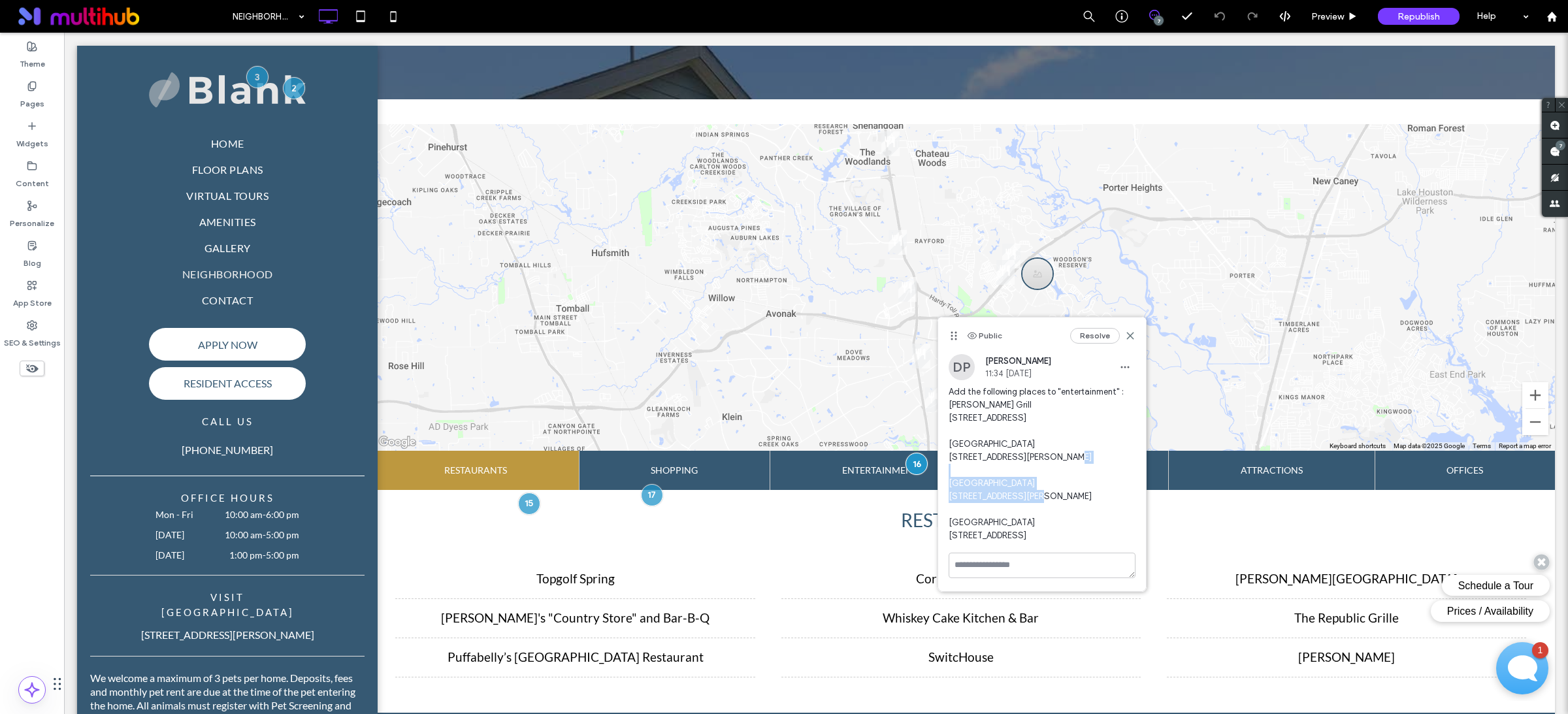
drag, startPoint x: 994, startPoint y: 553, endPoint x: 937, endPoint y: 545, distance: 57.6
click at [937, 545] on div "Public Resolve DP Danielle Patino 11:34 Oct 13 2025 Add the following places to…" at bounding box center [1041, 455] width 209 height 276
click at [1559, 153] on span at bounding box center [1555, 151] width 26 height 26
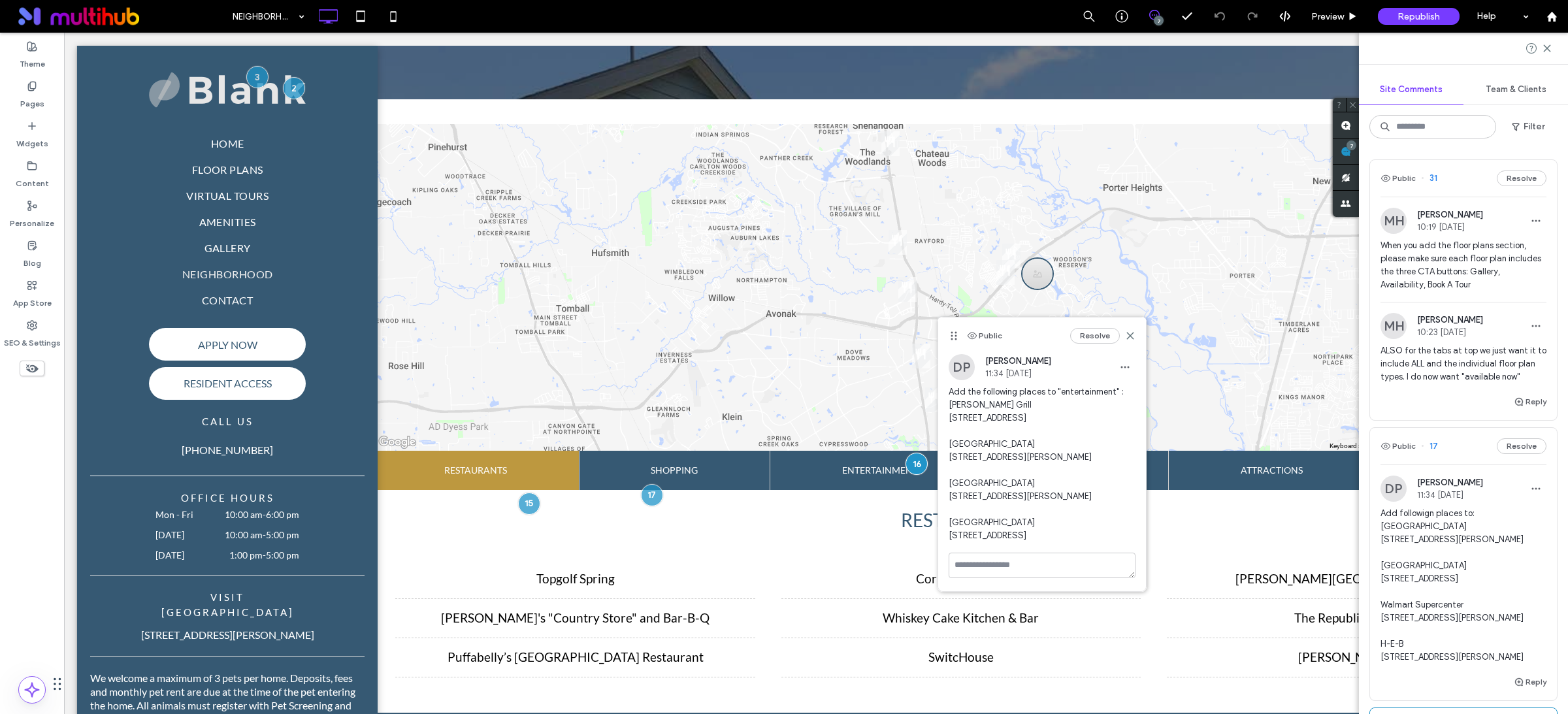
click at [1465, 378] on span "ALSO for the tabs at top we just want it to include ALL and the individual floo…" at bounding box center [1462, 364] width 166 height 39
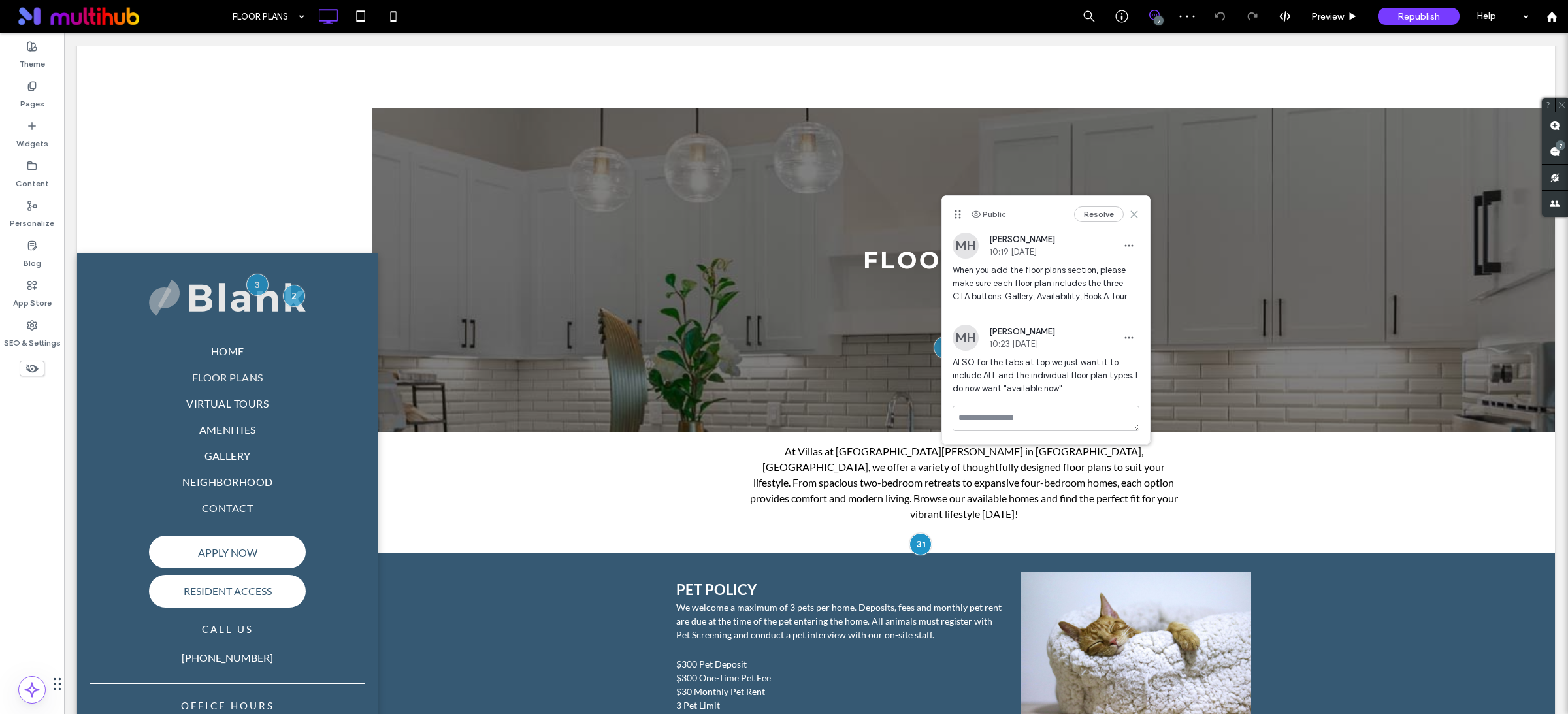
drag, startPoint x: 1136, startPoint y: 212, endPoint x: 1267, endPoint y: 181, distance: 134.6
click at [1136, 212] on use at bounding box center [1134, 214] width 6 height 6
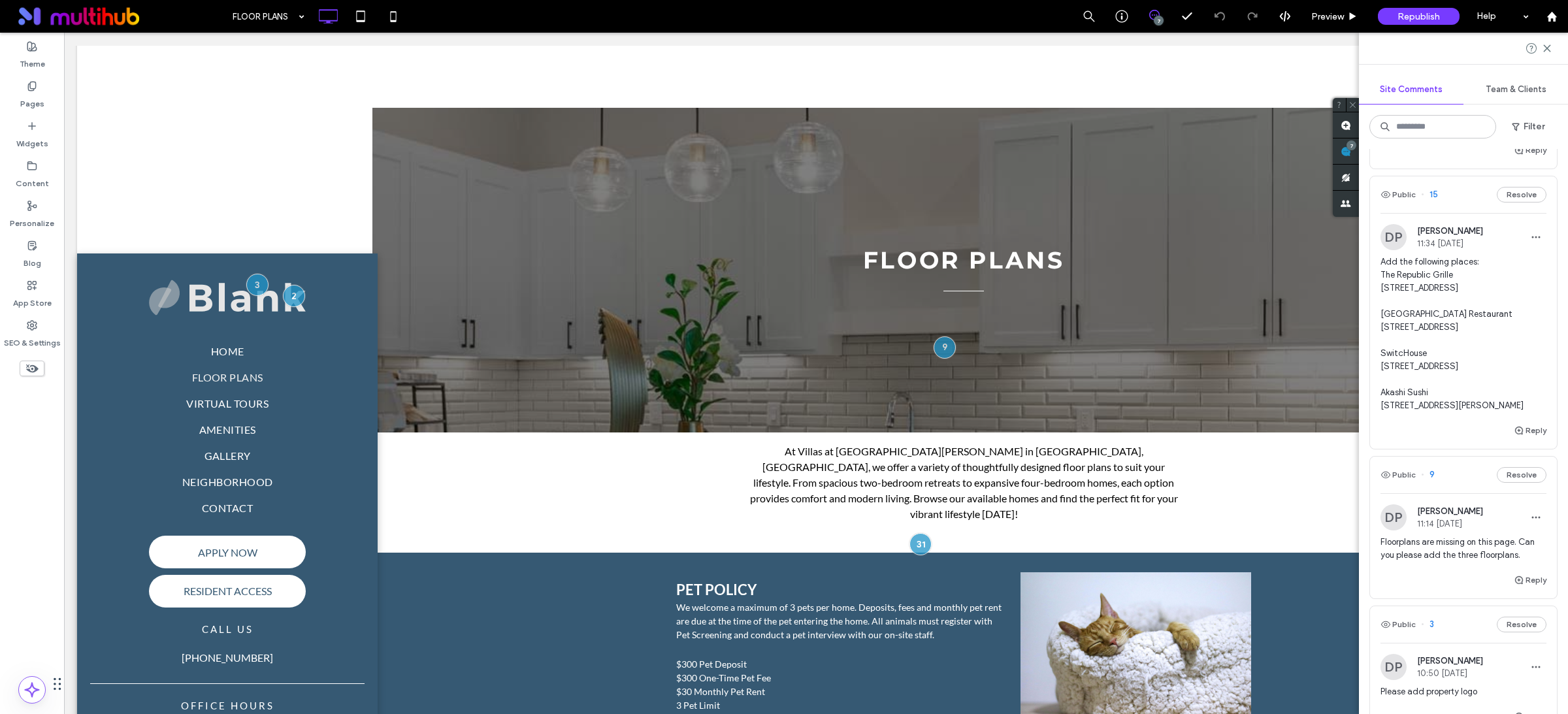
scroll to position [824, 0]
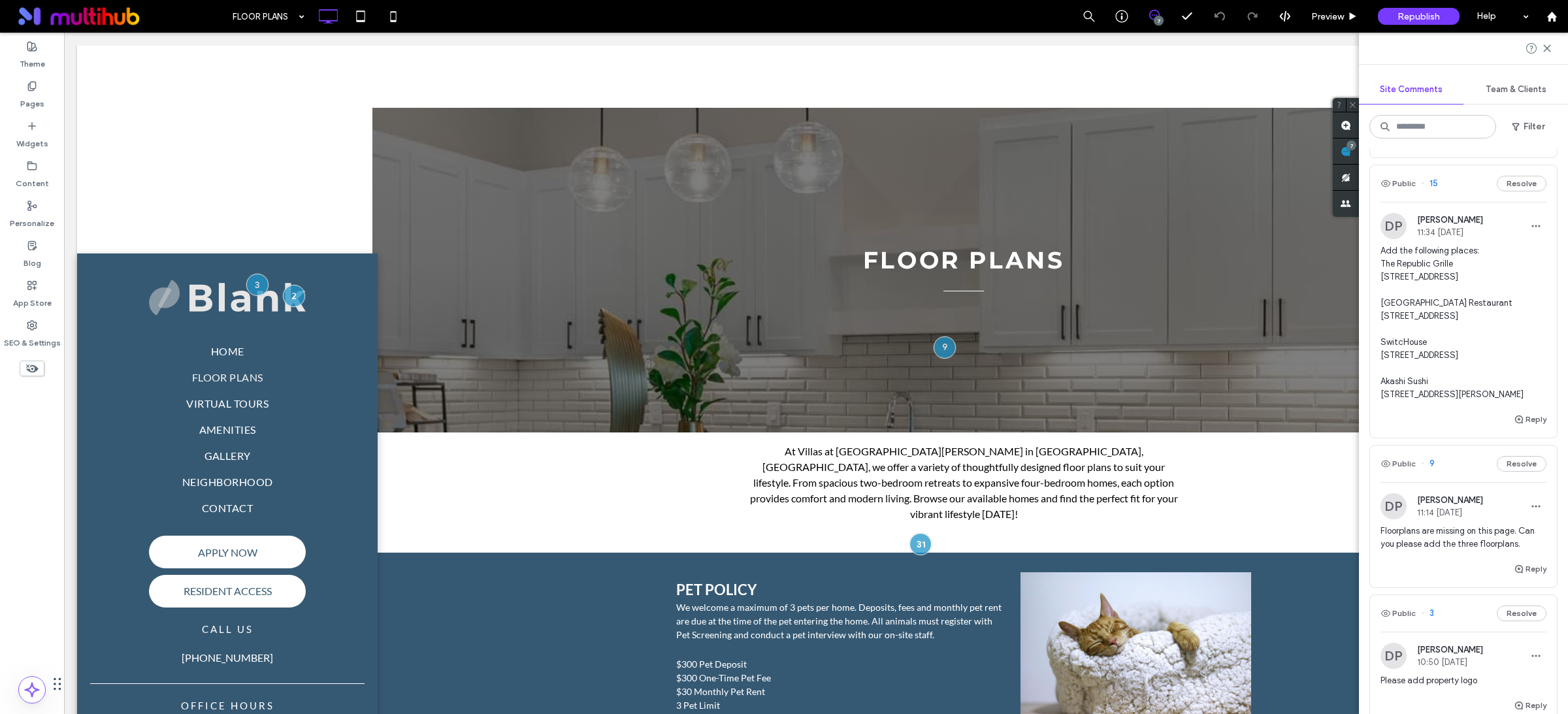
click at [1453, 402] on span "Add the following places: The Republic Grille 3486 Discovery Creek Boulevard Sp…" at bounding box center [1462, 323] width 166 height 157
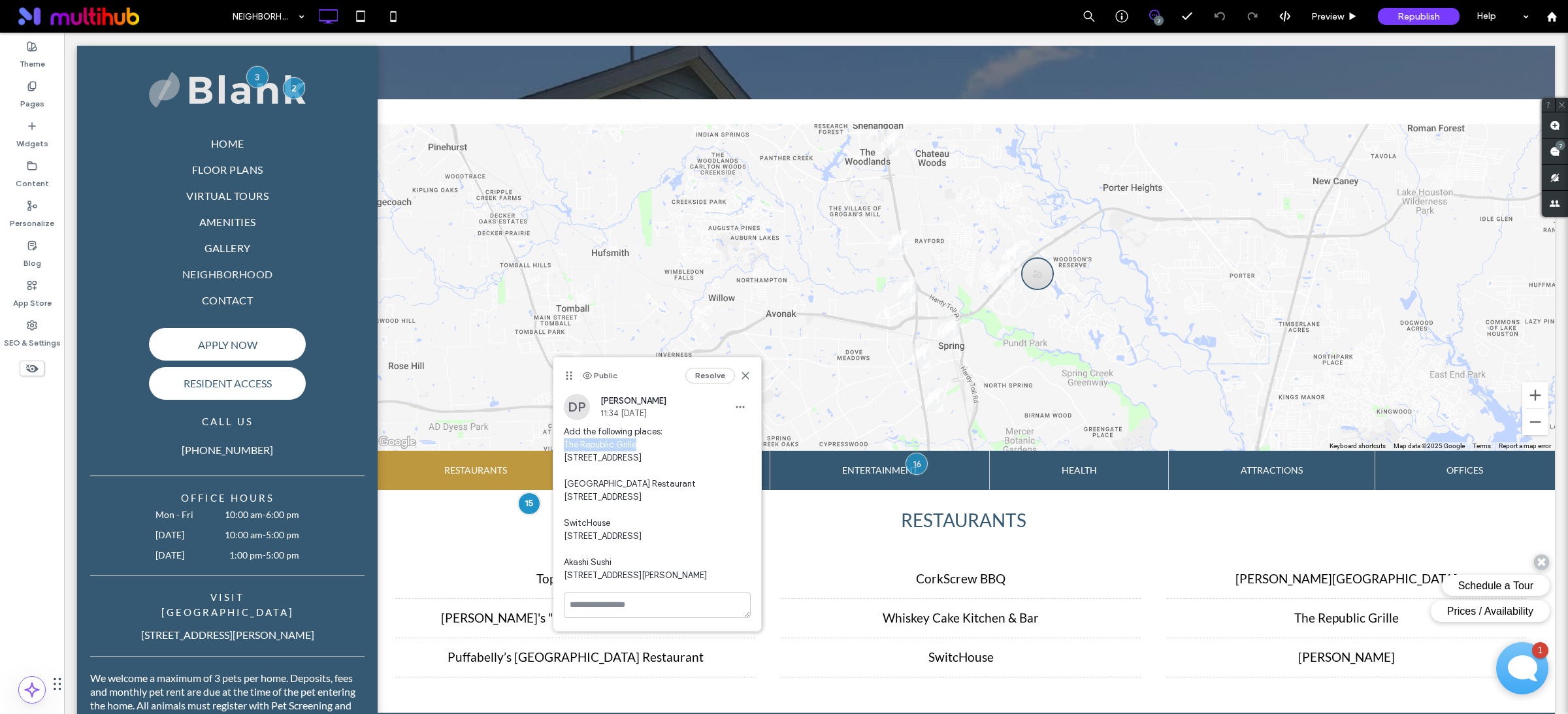
drag, startPoint x: 640, startPoint y: 446, endPoint x: 566, endPoint y: 445, distance: 74.0
click at [566, 445] on span "Add the following places: The Republic Grille 3486 Discovery Creek Boulevard Sp…" at bounding box center [657, 504] width 186 height 157
drag, startPoint x: 699, startPoint y: 496, endPoint x: 558, endPoint y: 497, distance: 141.0
click at [558, 497] on div "DP Danielle Patino 11:34 Oct 13 2025 Add the following places: The Republic Gri…" at bounding box center [657, 493] width 207 height 199
drag, startPoint x: 598, startPoint y: 549, endPoint x: 566, endPoint y: 552, distance: 32.1
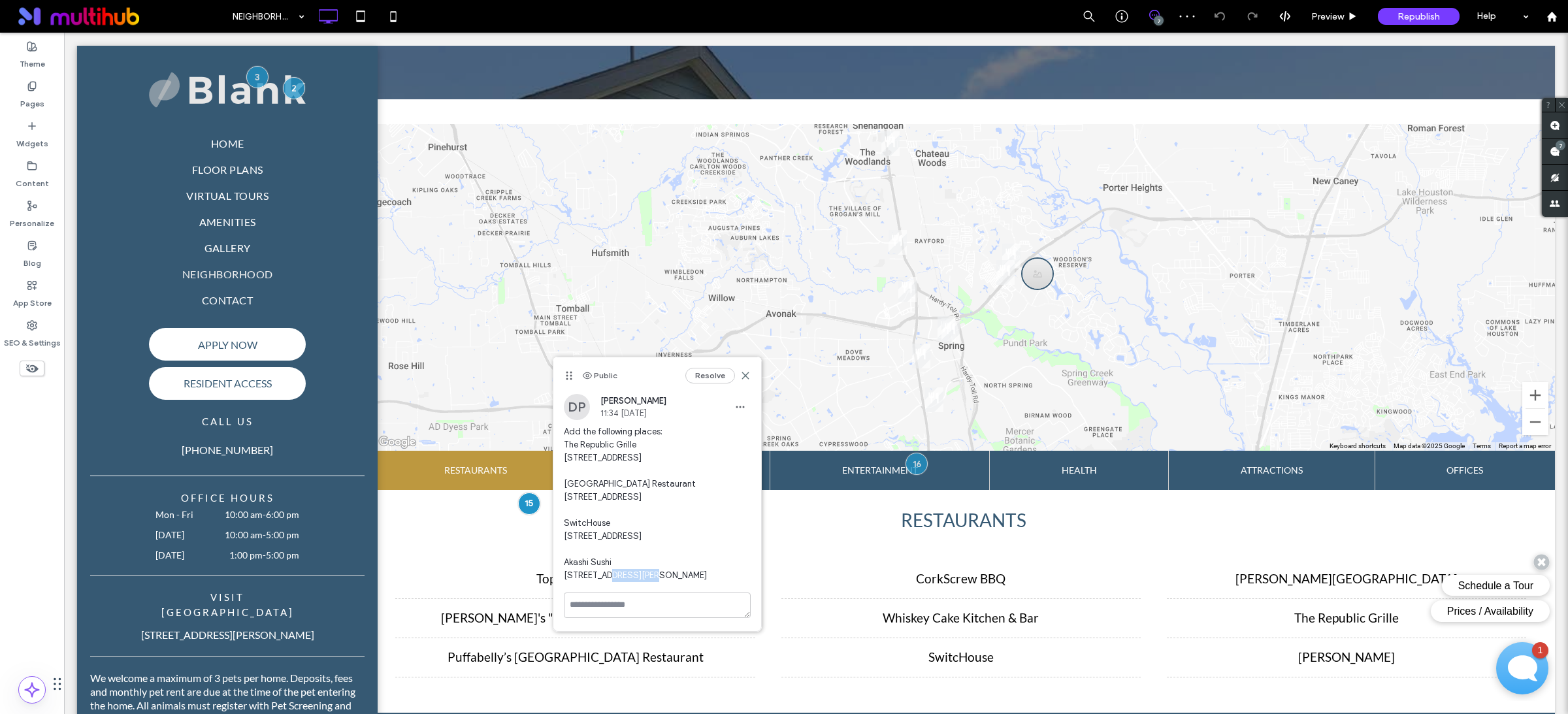
click at [566, 552] on span "Add the following places: The Republic Grille 3486 Discovery Creek Boulevard Sp…" at bounding box center [657, 504] width 186 height 157
drag, startPoint x: 620, startPoint y: 569, endPoint x: 566, endPoint y: 571, distance: 54.0
click at [566, 571] on span "Add the following places: The Republic Grille 3486 Discovery Creek Boulevard Sp…" at bounding box center [657, 504] width 186 height 157
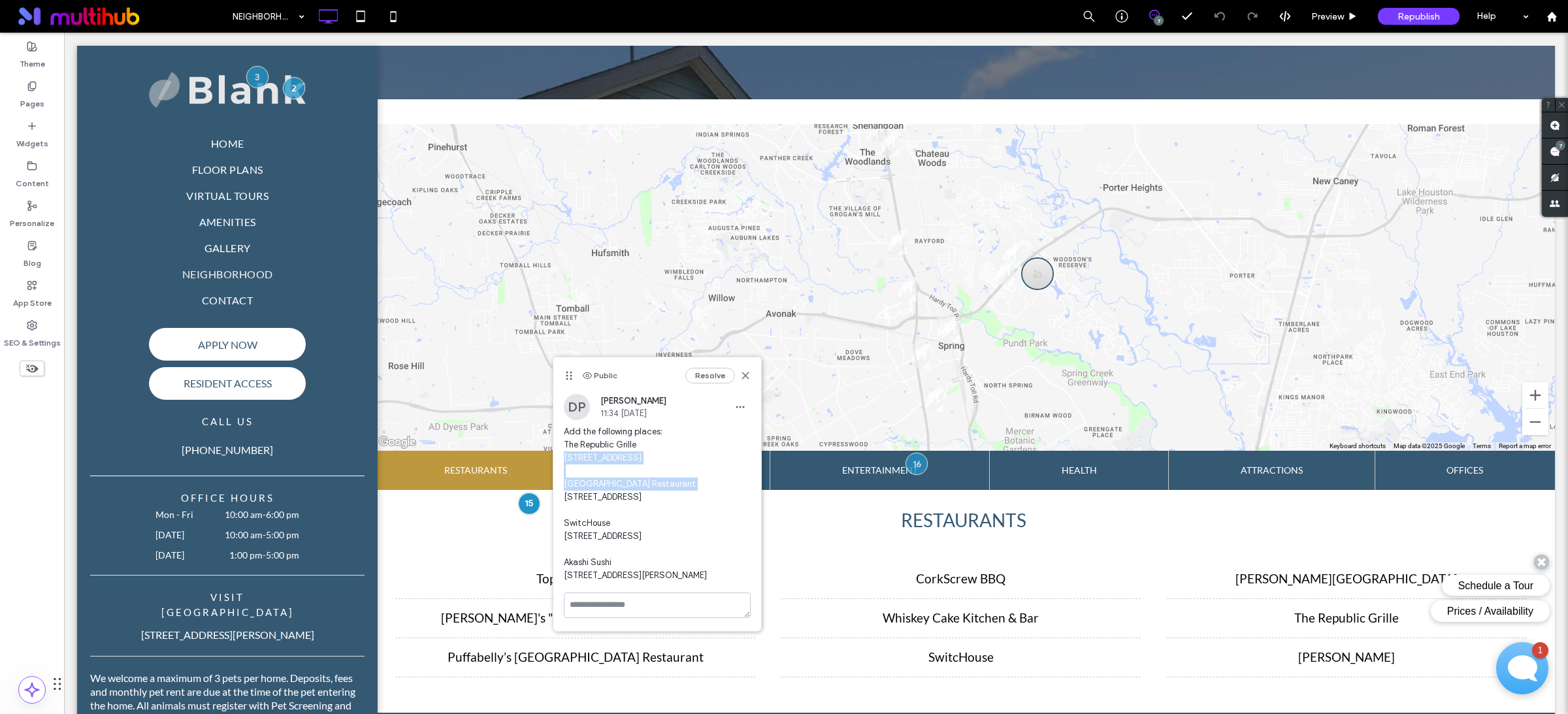
drag, startPoint x: 639, startPoint y: 472, endPoint x: 565, endPoint y: 462, distance: 74.7
click at [565, 462] on span "Add the following places: The Republic Grille 3486 Discovery Creek Boulevard Sp…" at bounding box center [657, 504] width 186 height 157
drag, startPoint x: 631, startPoint y: 522, endPoint x: 564, endPoint y: 515, distance: 67.4
click at [564, 515] on span "Add the following places: The Republic Grille 3486 Discovery Creek Boulevard Sp…" at bounding box center [657, 504] width 186 height 157
drag, startPoint x: 630, startPoint y: 573, endPoint x: 560, endPoint y: 566, distance: 70.3
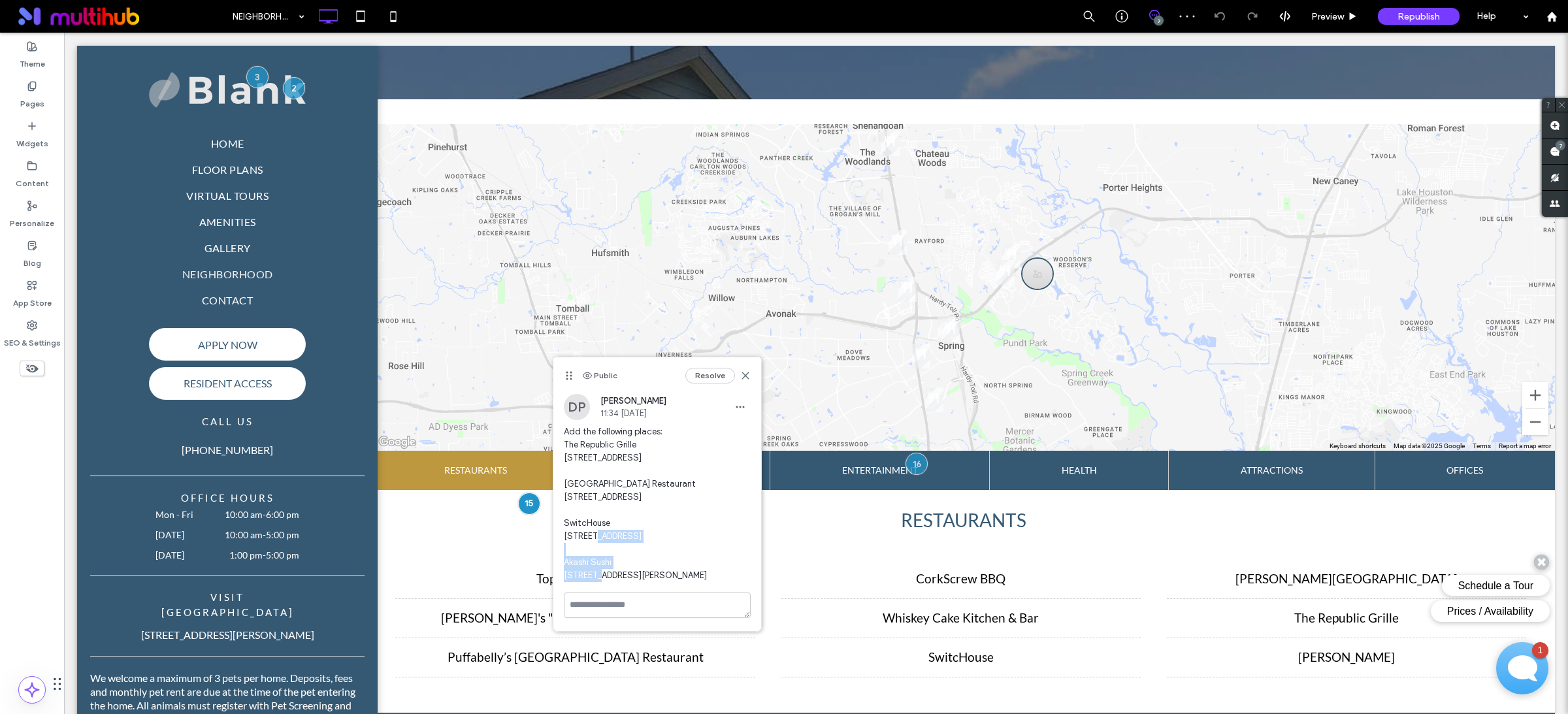
click at [560, 566] on div "DP Danielle Patino 11:34 Oct 13 2025 Add the following places: The Republic Gri…" at bounding box center [657, 493] width 207 height 199
drag, startPoint x: 634, startPoint y: 627, endPoint x: 555, endPoint y: 617, distance: 79.6
click at [555, 593] on div "DP Danielle Patino 11:34 Oct 13 2025 Add the following places: The Republic Gri…" at bounding box center [657, 493] width 207 height 199
click at [965, 619] on span at bounding box center [962, 406] width 1182 height 564
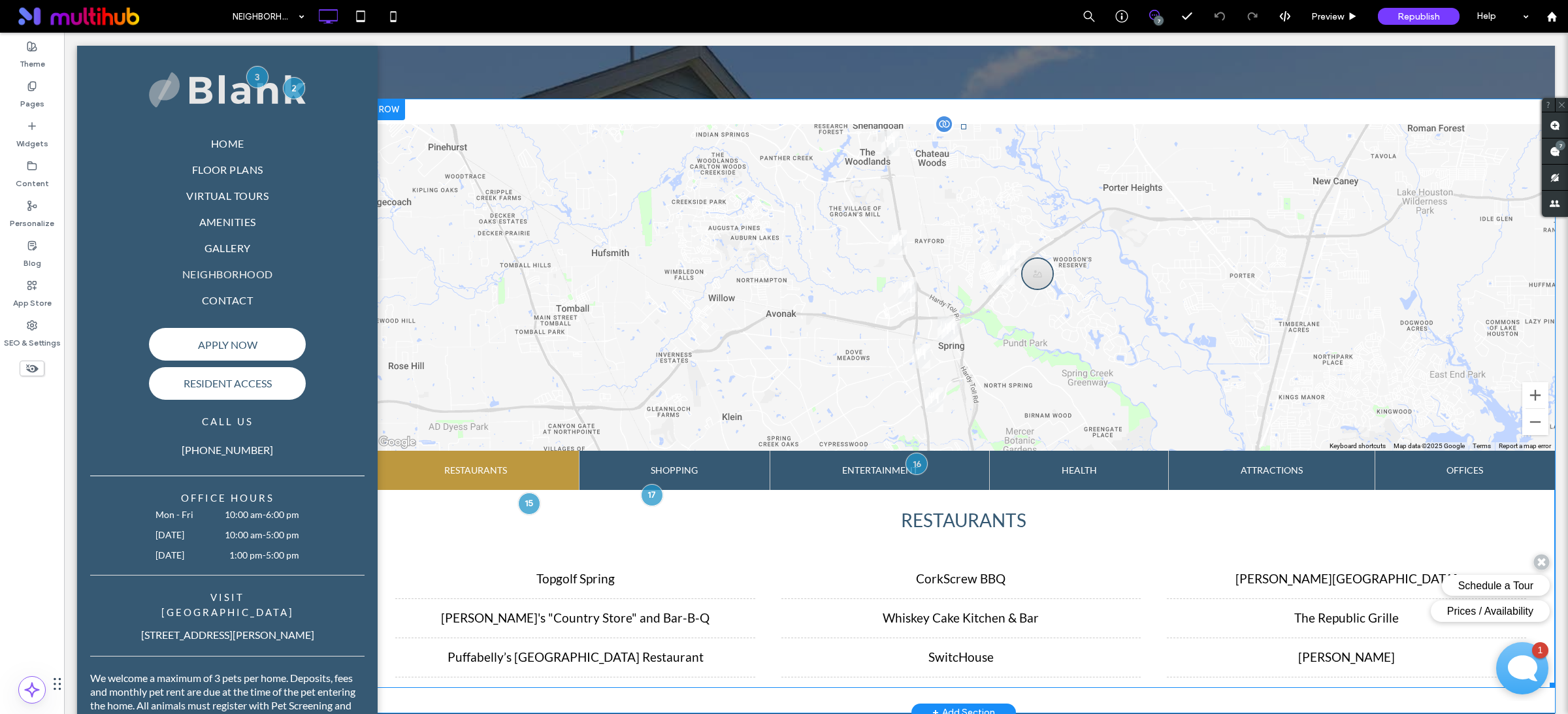
click at [967, 618] on span at bounding box center [962, 406] width 1182 height 564
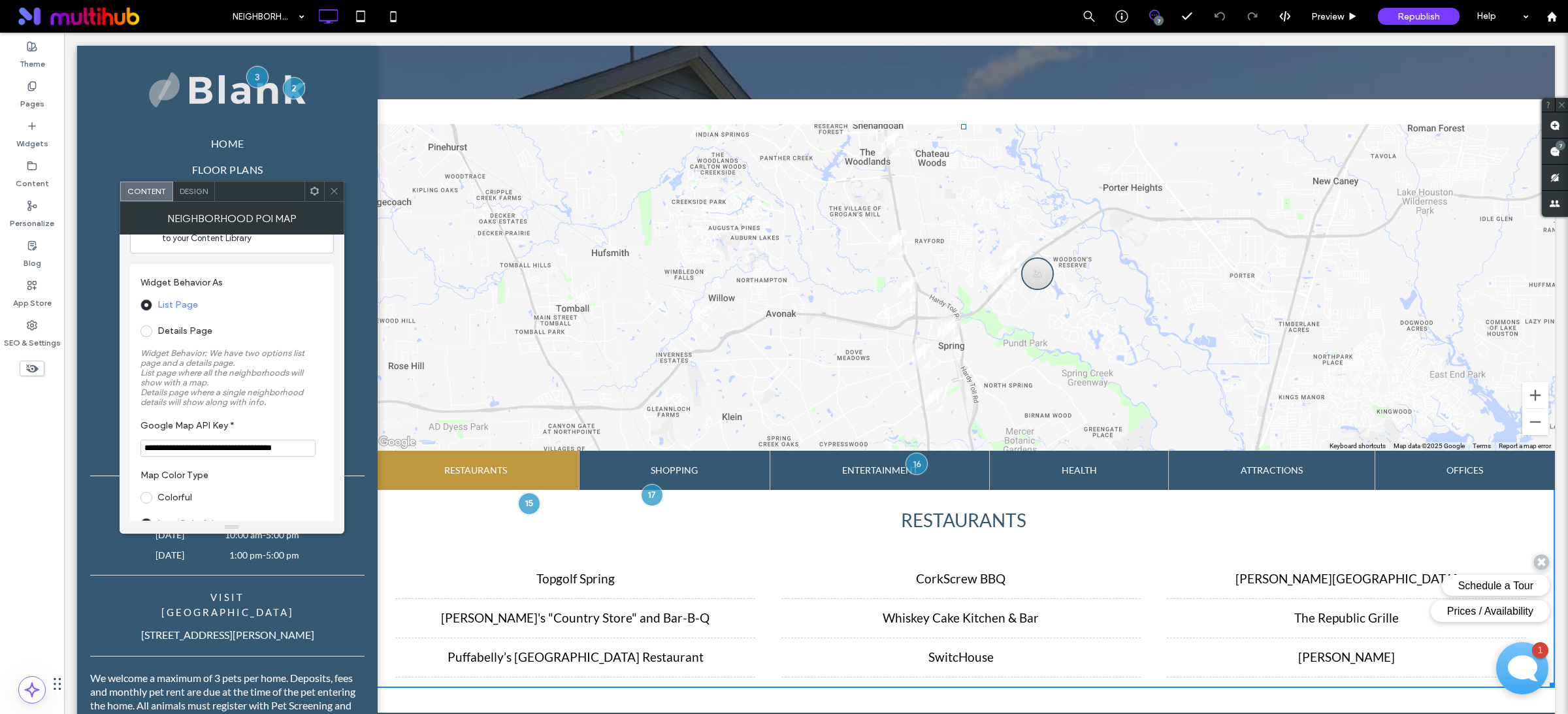
scroll to position [77, 0]
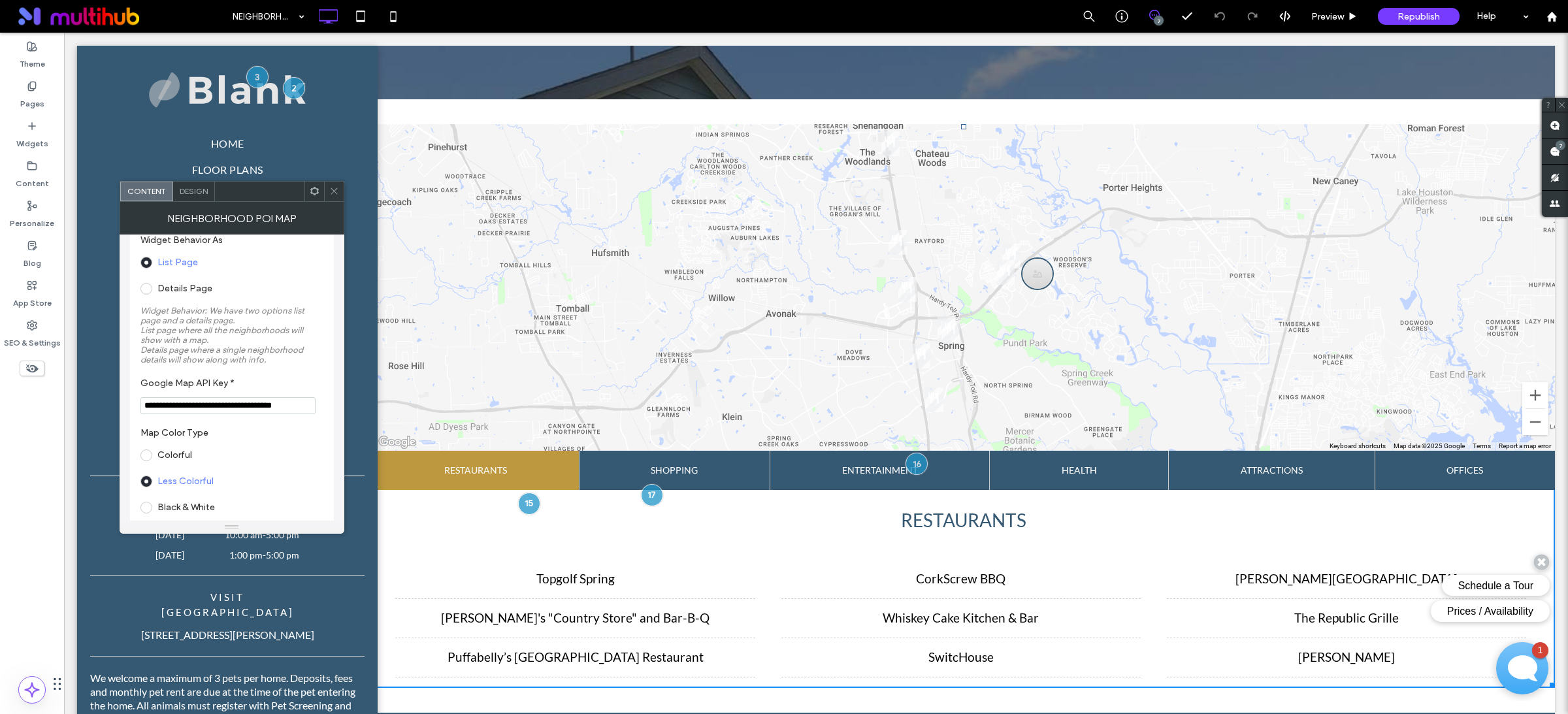
click at [331, 194] on icon at bounding box center [334, 191] width 9 height 9
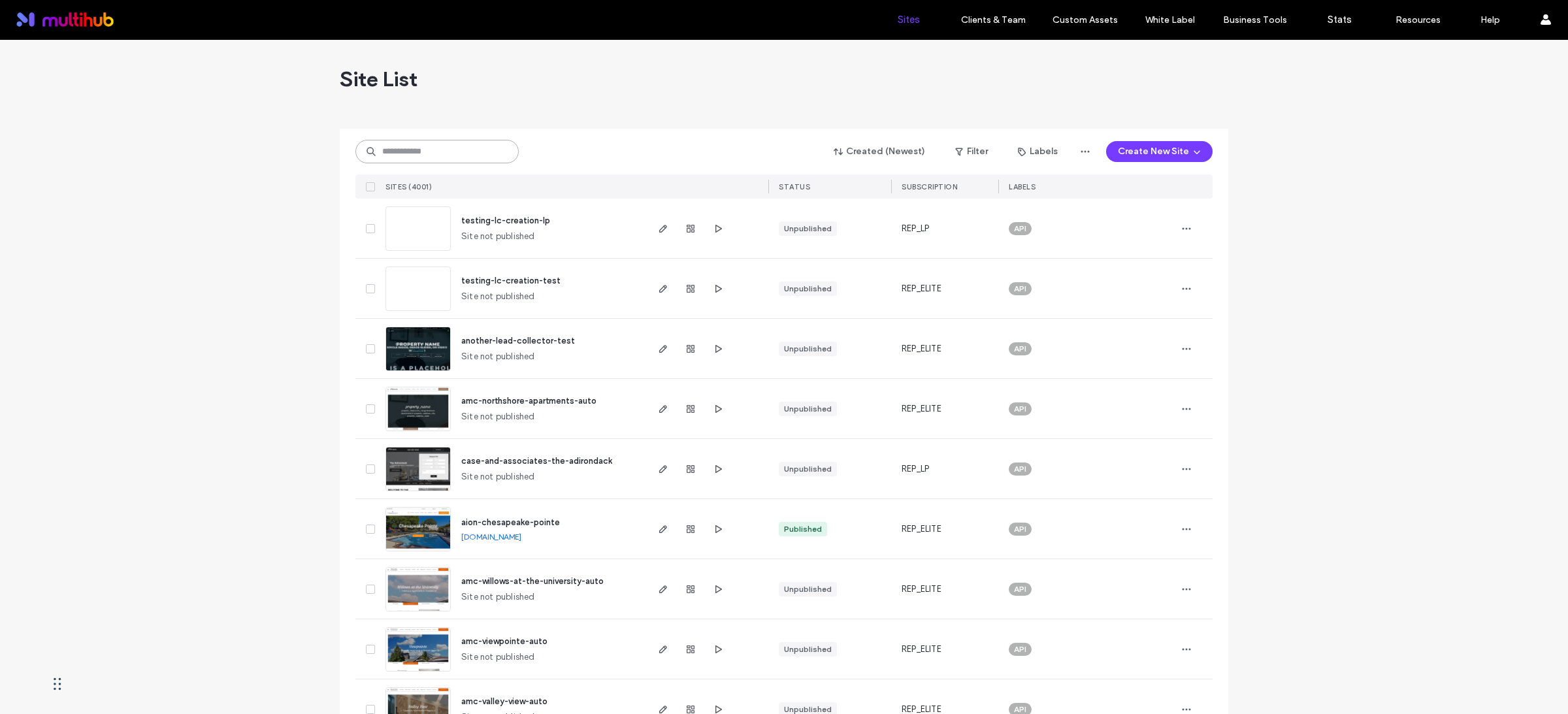
click at [470, 151] on input at bounding box center [436, 152] width 164 height 24
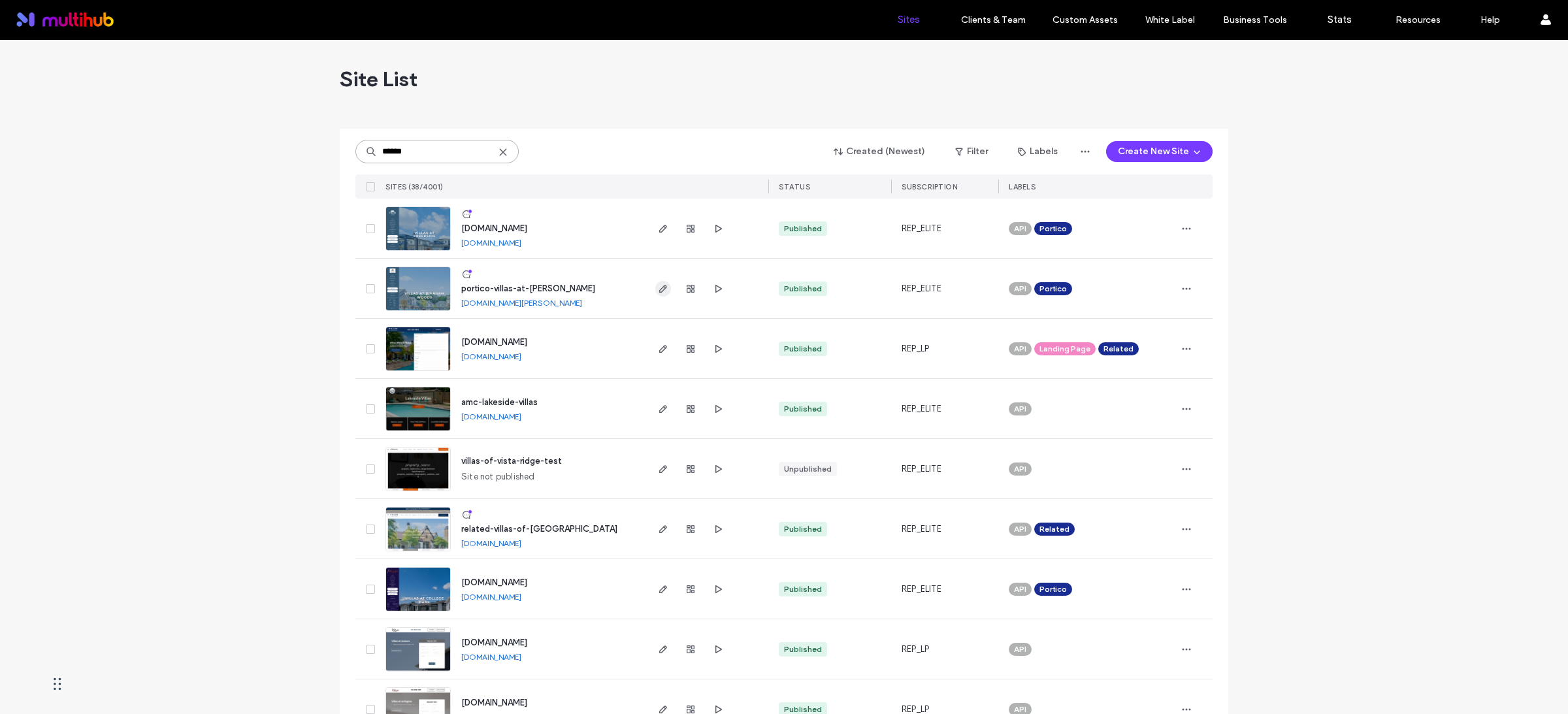
type input "******"
click at [658, 290] on icon "button" at bounding box center [662, 289] width 10 height 10
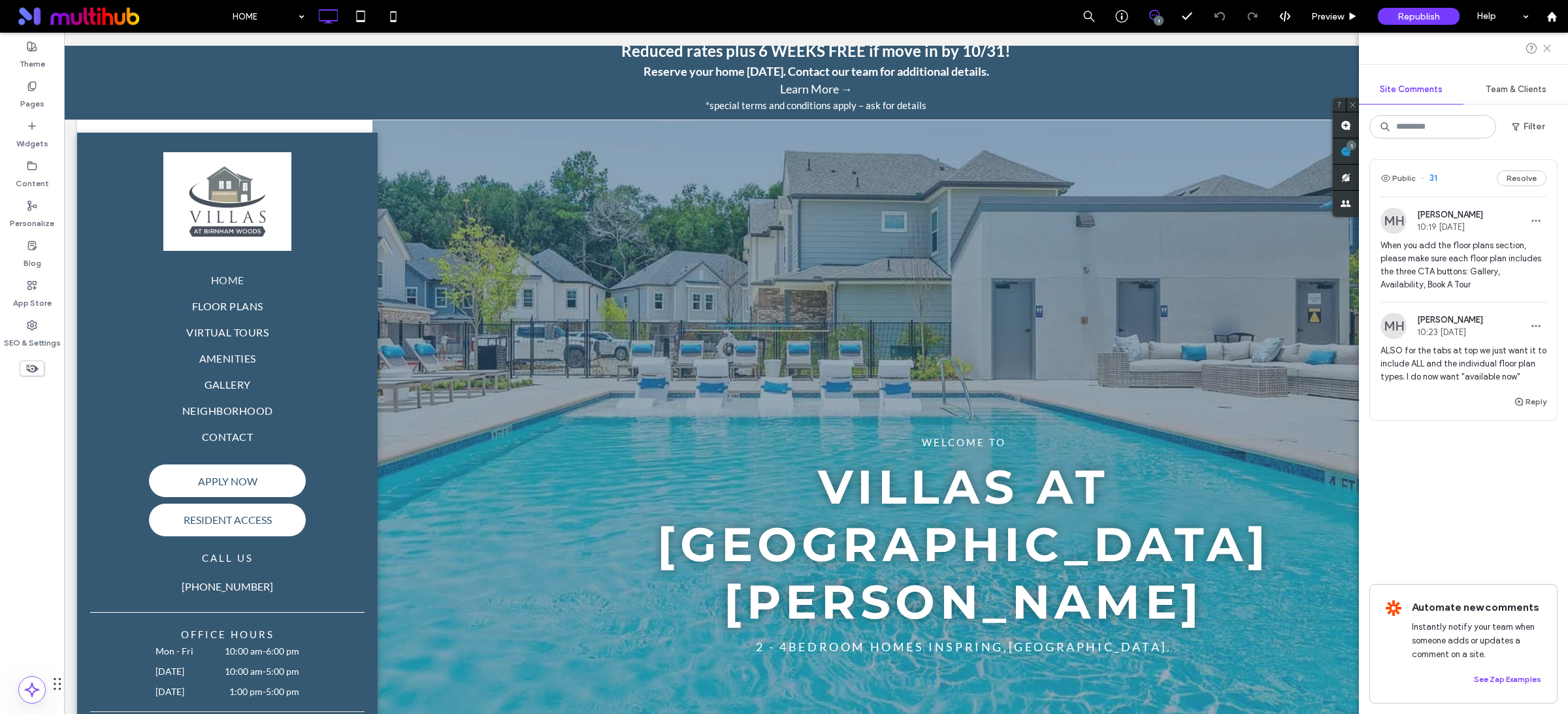
click at [1549, 48] on icon at bounding box center [1546, 48] width 10 height 10
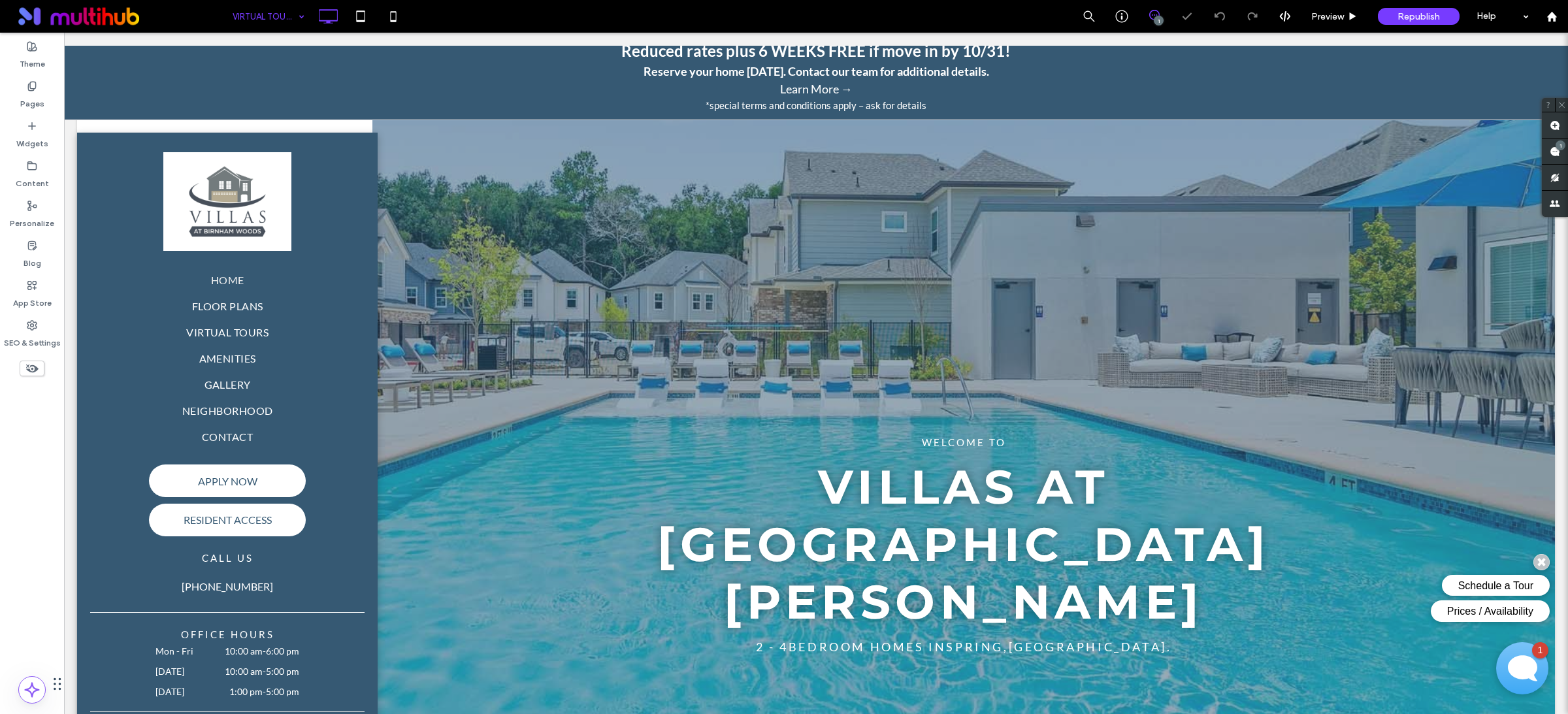
click at [272, 16] on input at bounding box center [265, 16] width 65 height 33
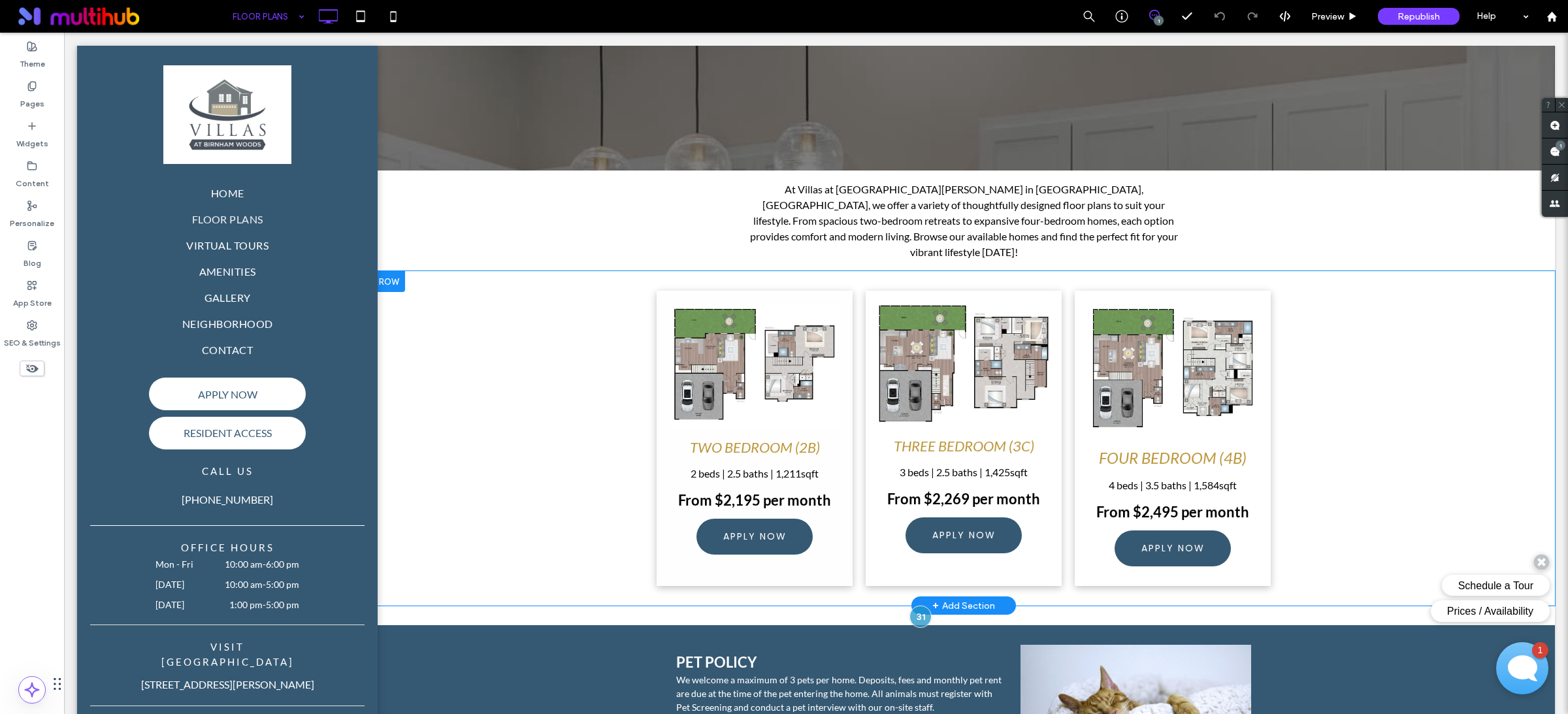
scroll to position [116, 0]
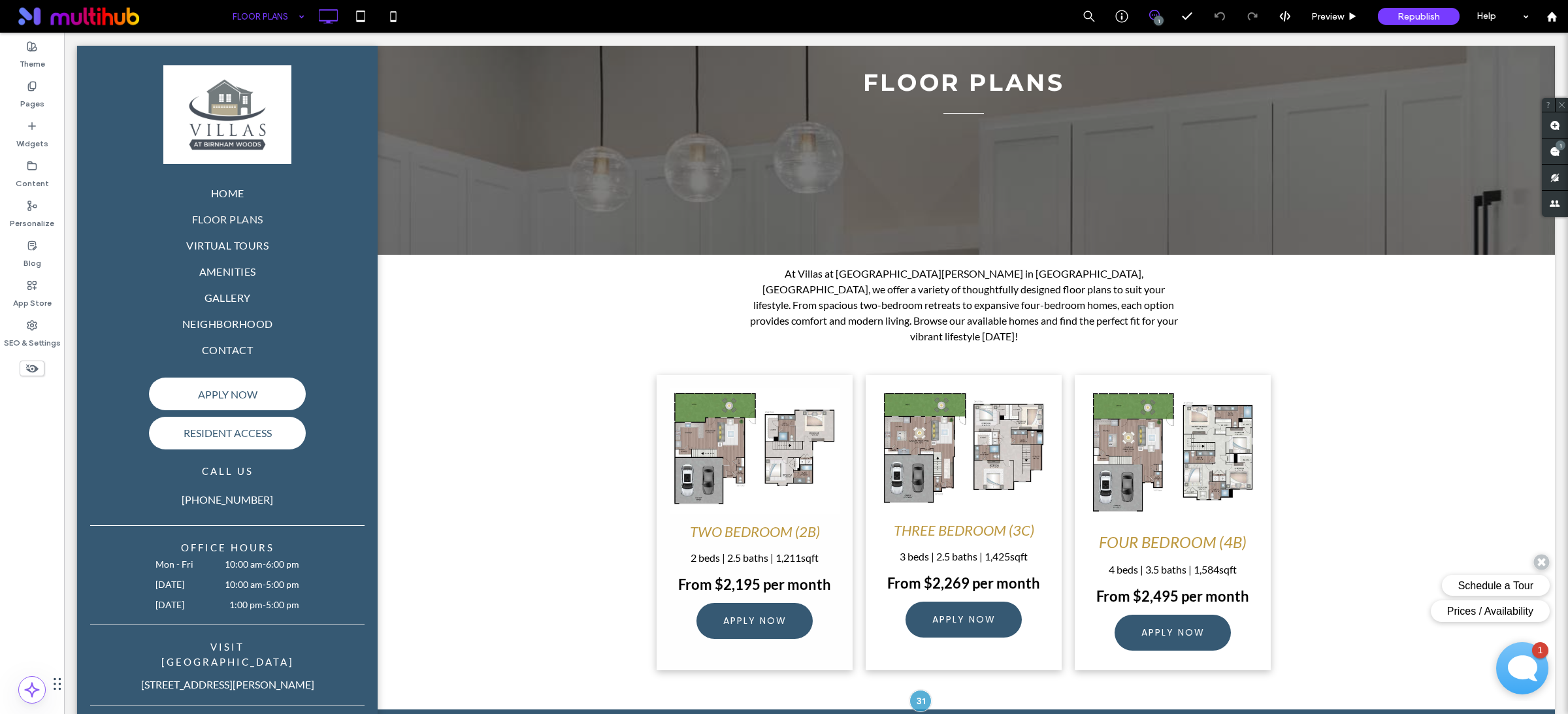
click at [271, 16] on input at bounding box center [265, 16] width 65 height 33
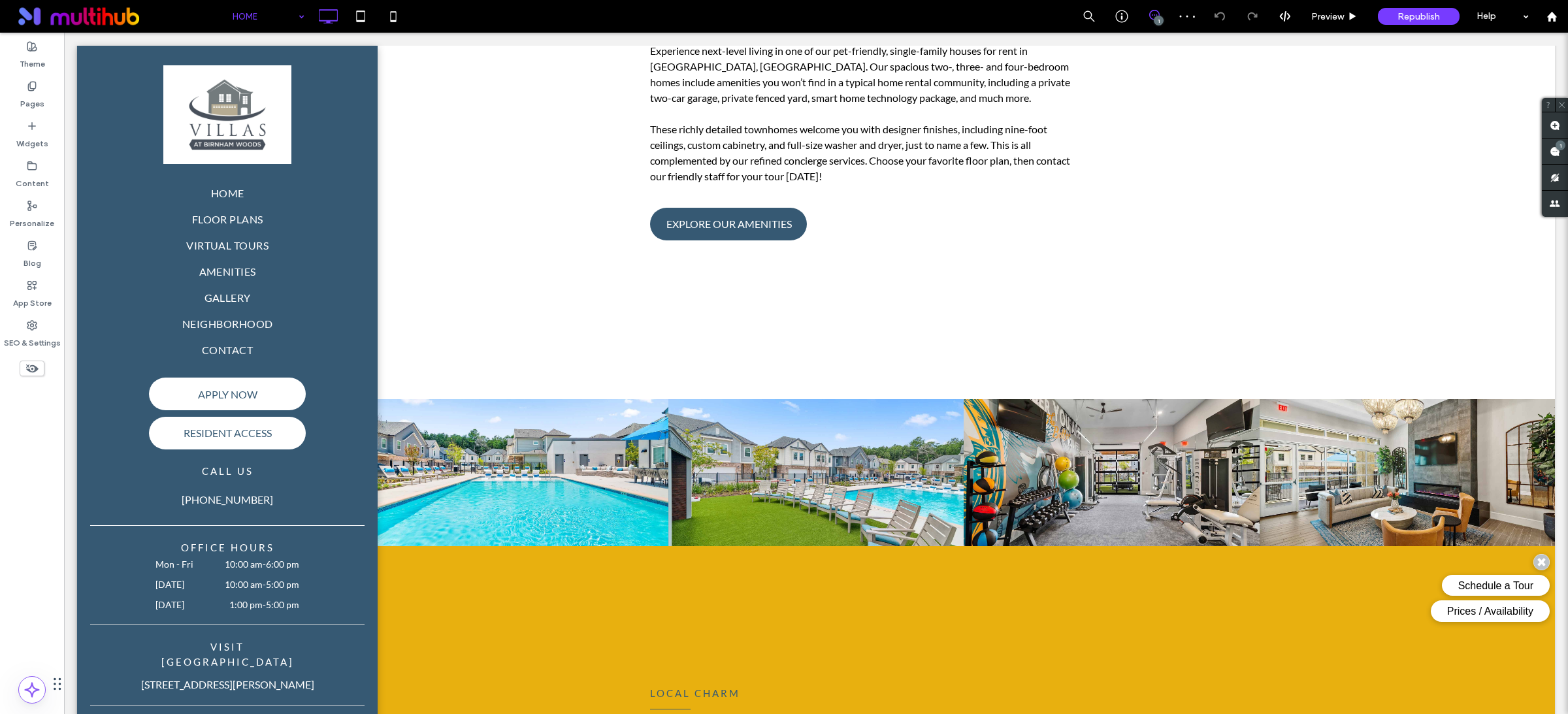
scroll to position [1925, 0]
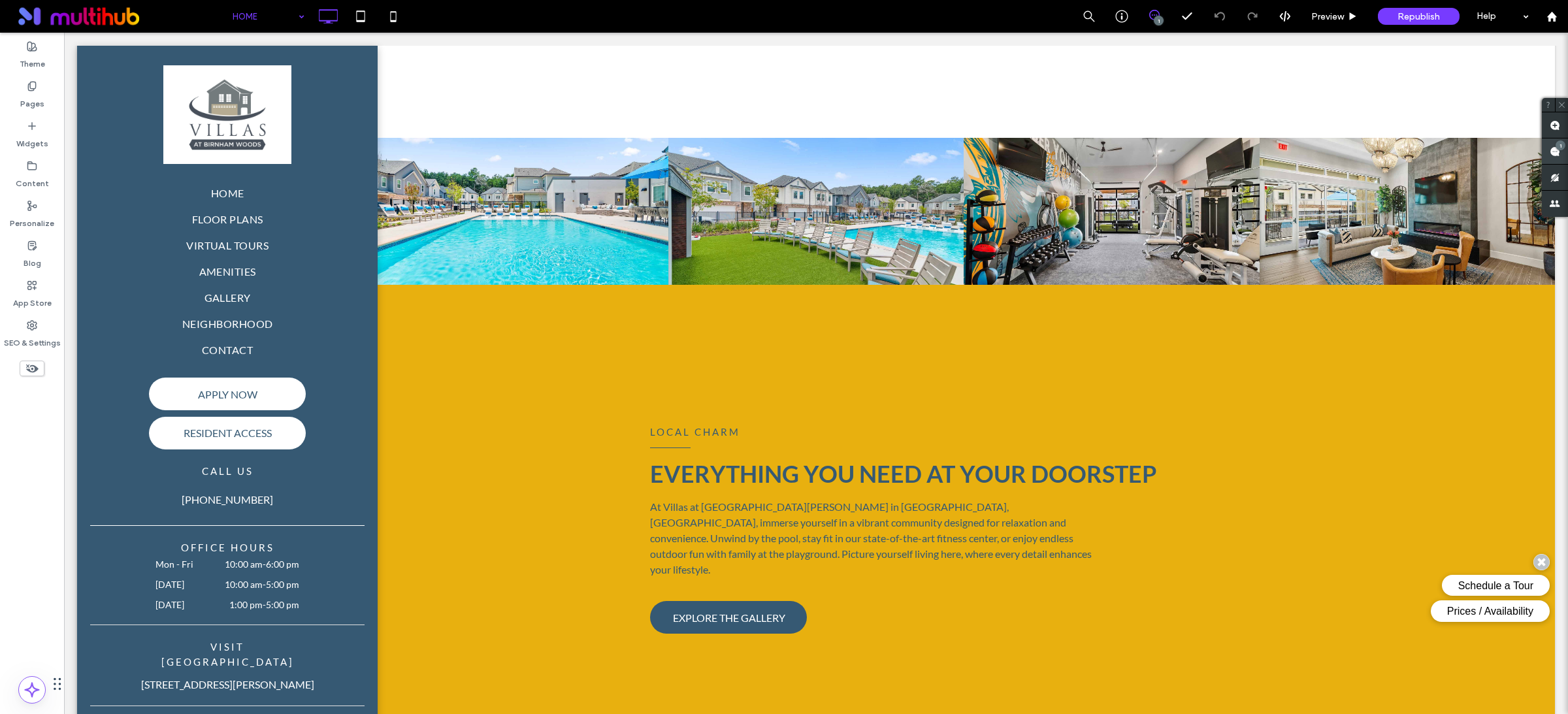
click at [1559, 149] on div "1" at bounding box center [1559, 145] width 9 height 9
